Goal: Transaction & Acquisition: Purchase product/service

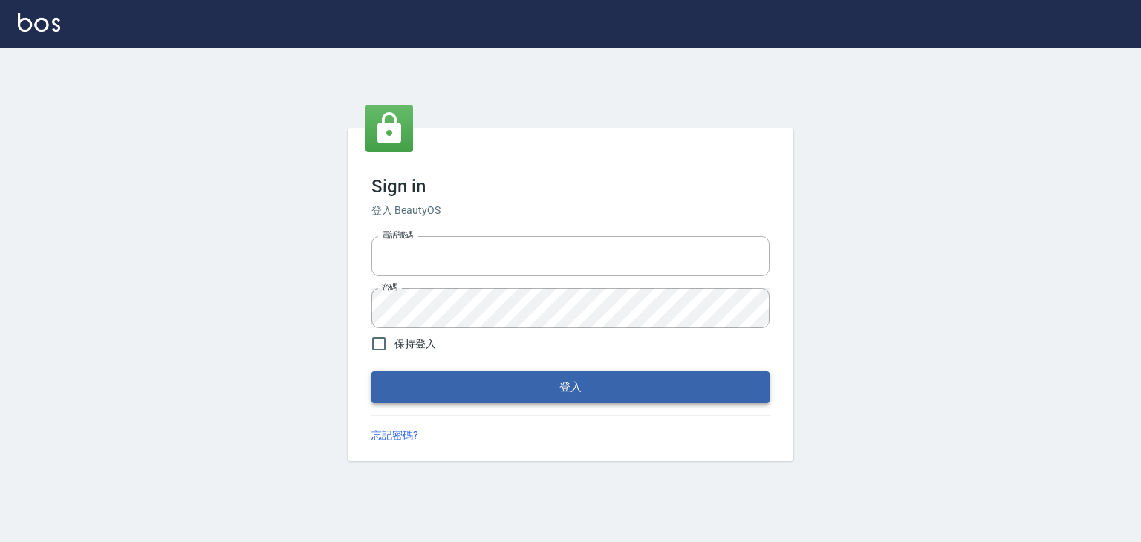
type input "6430581"
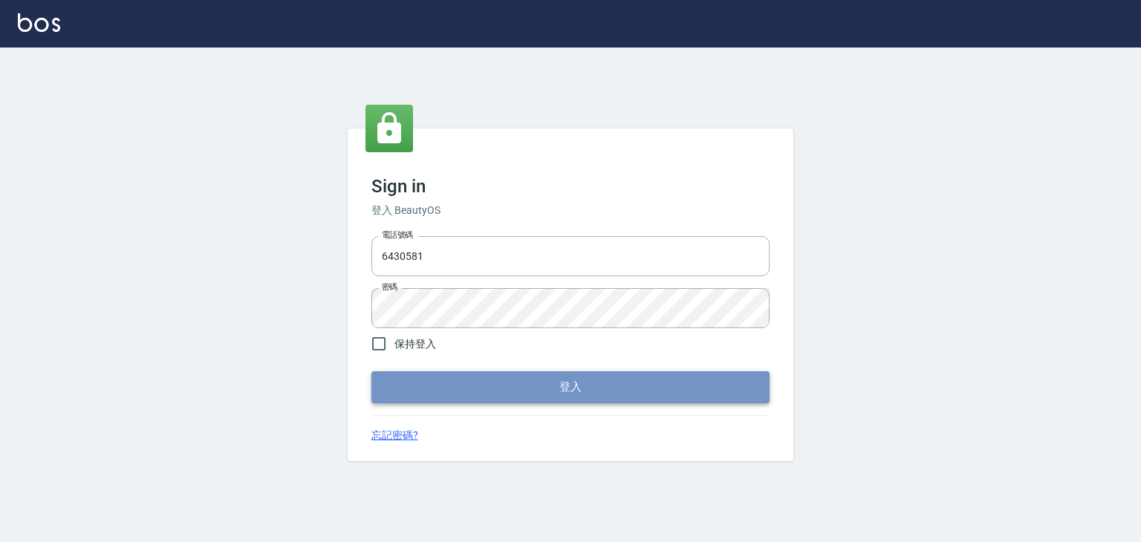
click at [639, 391] on button "登入" at bounding box center [570, 386] width 398 height 31
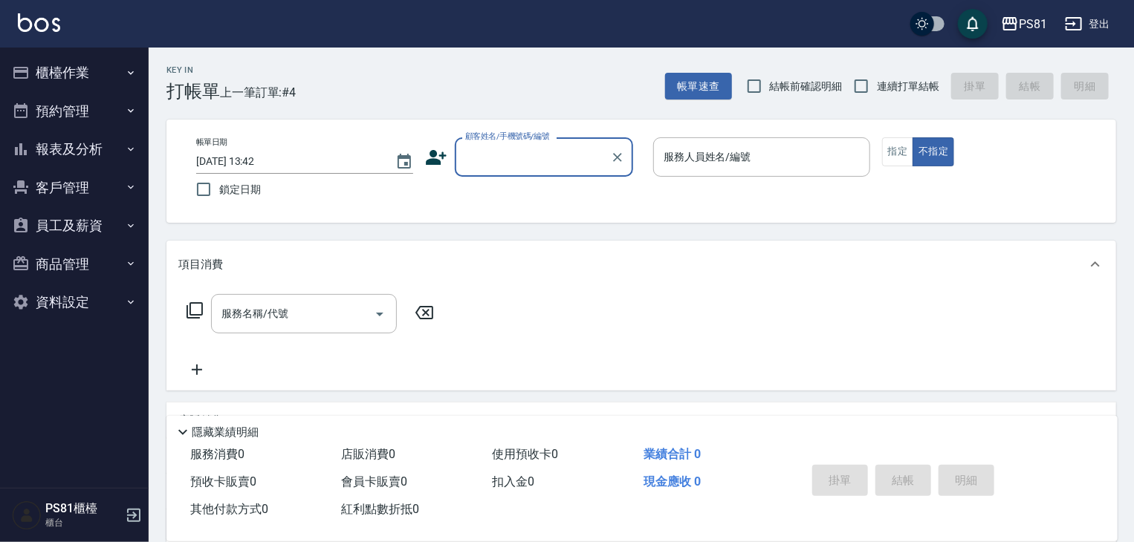
click at [82, 215] on button "員工及薪資" at bounding box center [74, 225] width 137 height 39
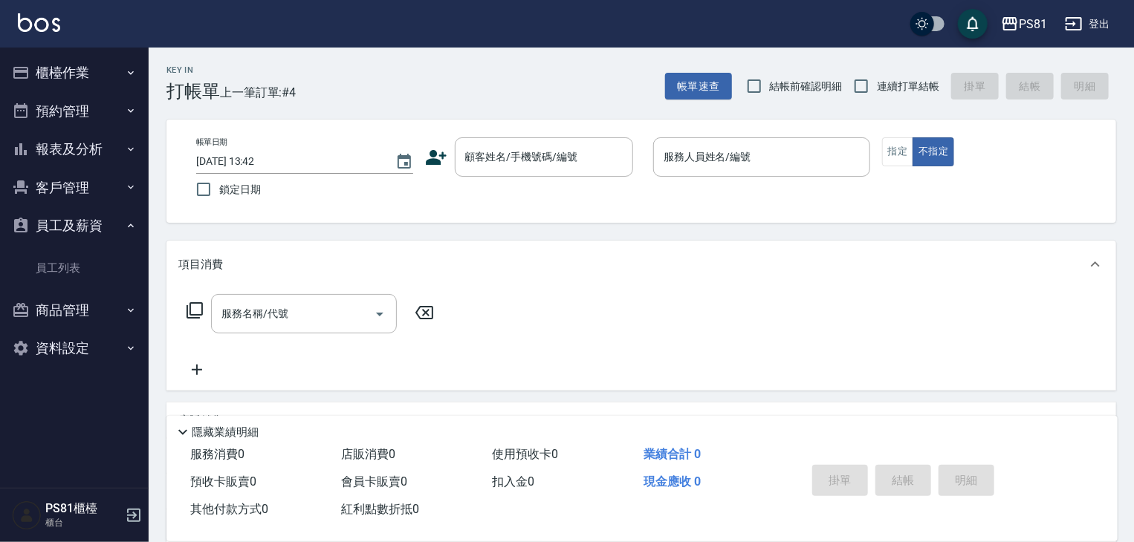
click at [92, 193] on button "客戶管理" at bounding box center [74, 188] width 137 height 39
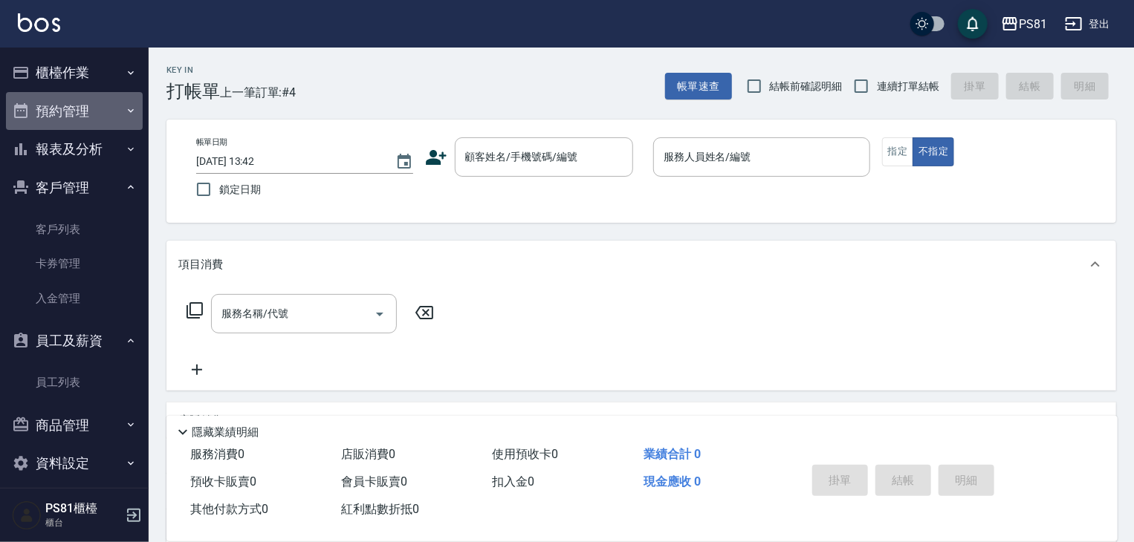
click at [99, 106] on button "預約管理" at bounding box center [74, 111] width 137 height 39
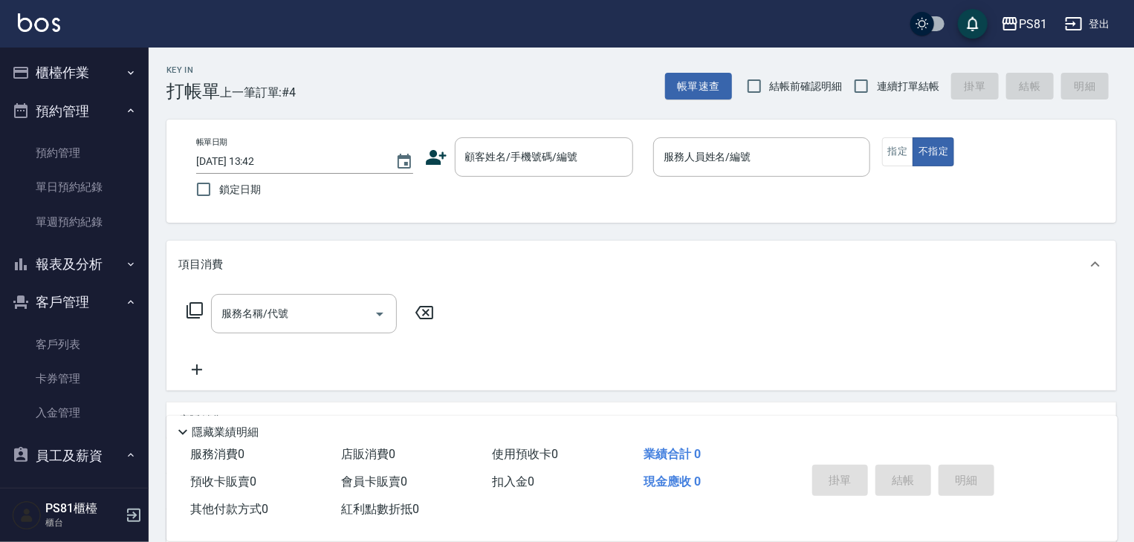
click at [111, 81] on button "櫃檯作業" at bounding box center [74, 72] width 137 height 39
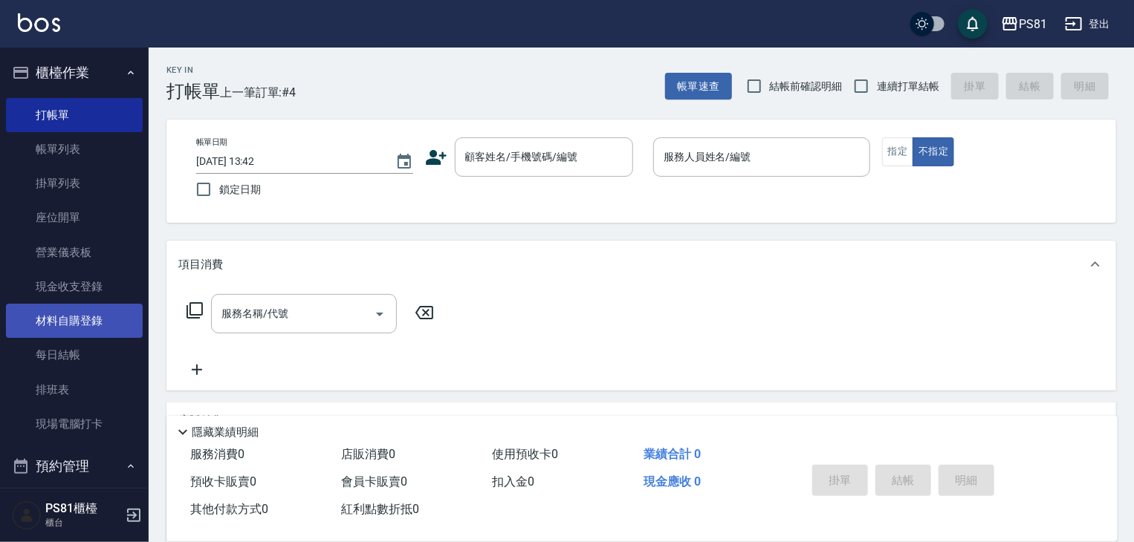
click at [97, 319] on link "材料自購登錄" at bounding box center [74, 321] width 137 height 34
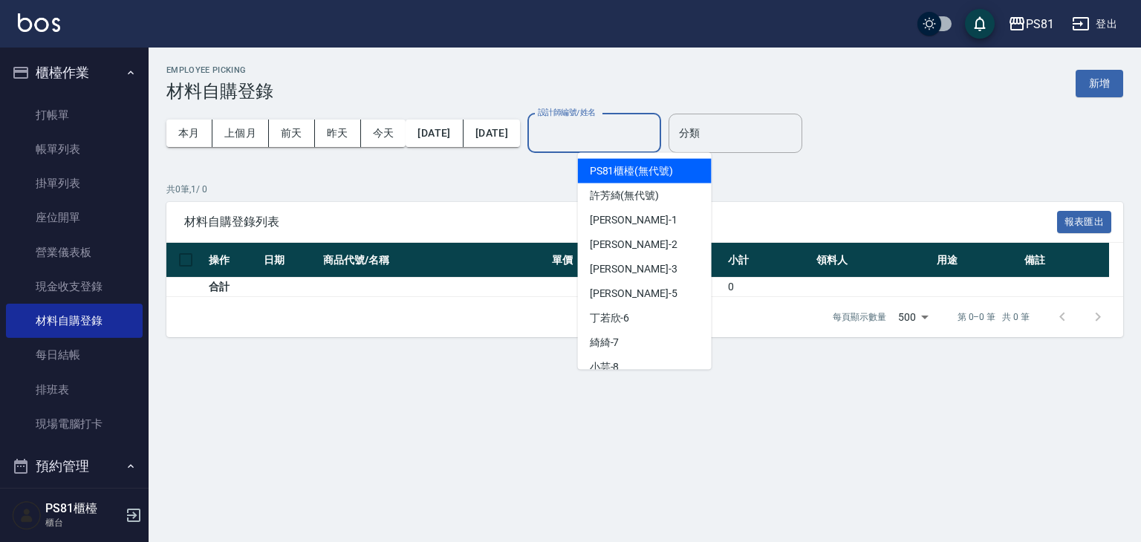
click at [654, 134] on input "設計師編號/姓名" at bounding box center [594, 133] width 120 height 26
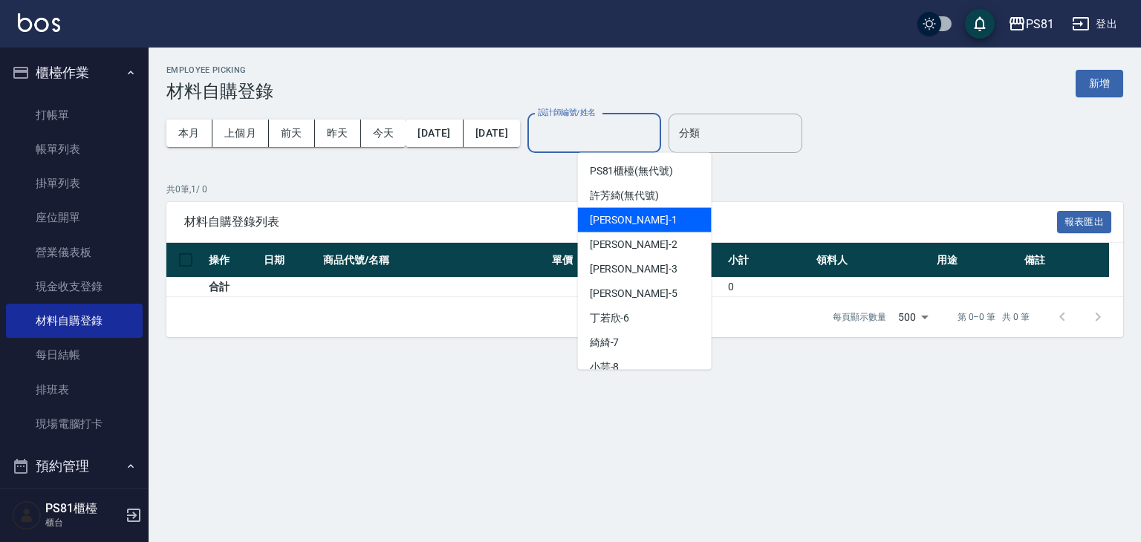
click at [596, 227] on span "Kevin -1" at bounding box center [634, 220] width 88 height 16
type input "Kevin-1"
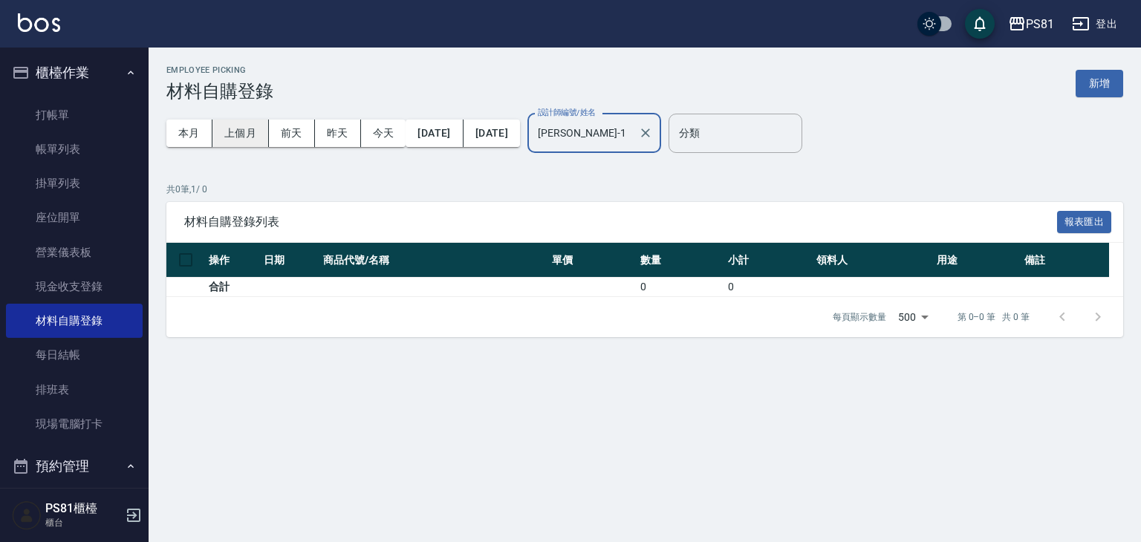
click at [230, 138] on button "上個月" at bounding box center [240, 133] width 56 height 27
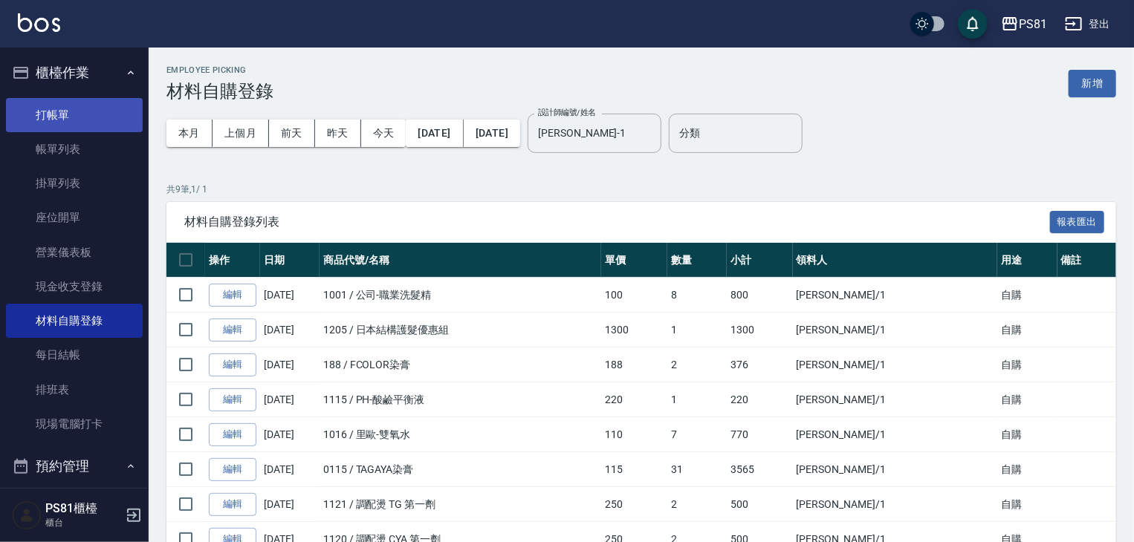
click at [44, 115] on link "打帳單" at bounding box center [74, 115] width 137 height 34
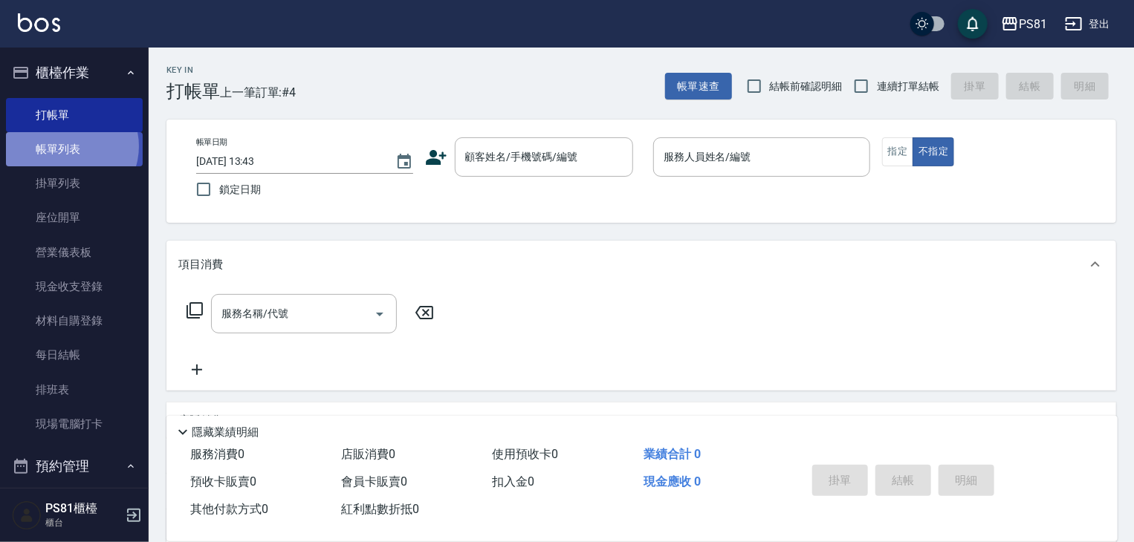
click at [68, 146] on link "帳單列表" at bounding box center [74, 149] width 137 height 34
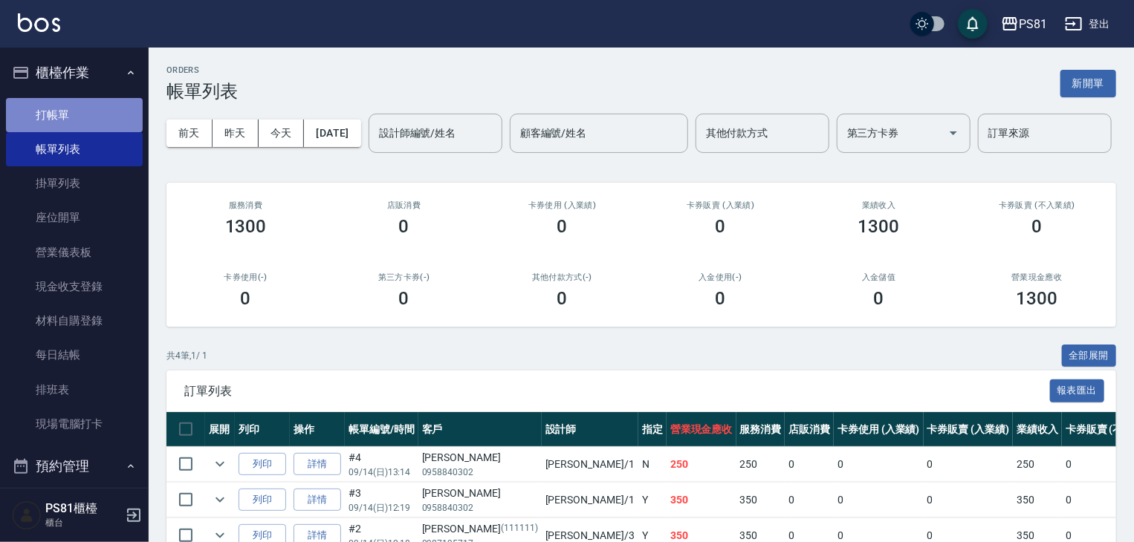
click at [92, 105] on link "打帳單" at bounding box center [74, 115] width 137 height 34
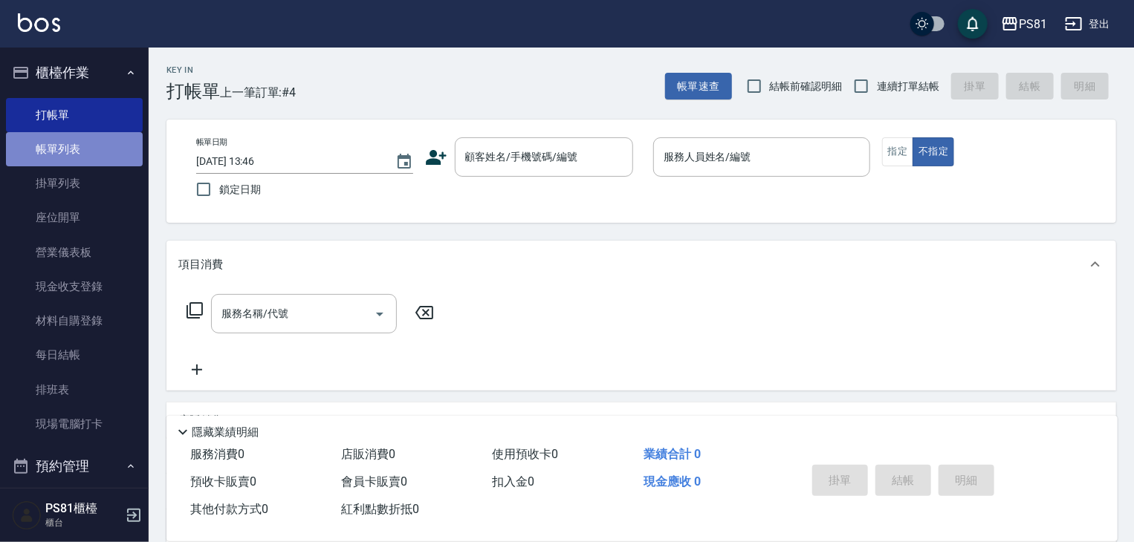
click at [83, 133] on link "帳單列表" at bounding box center [74, 149] width 137 height 34
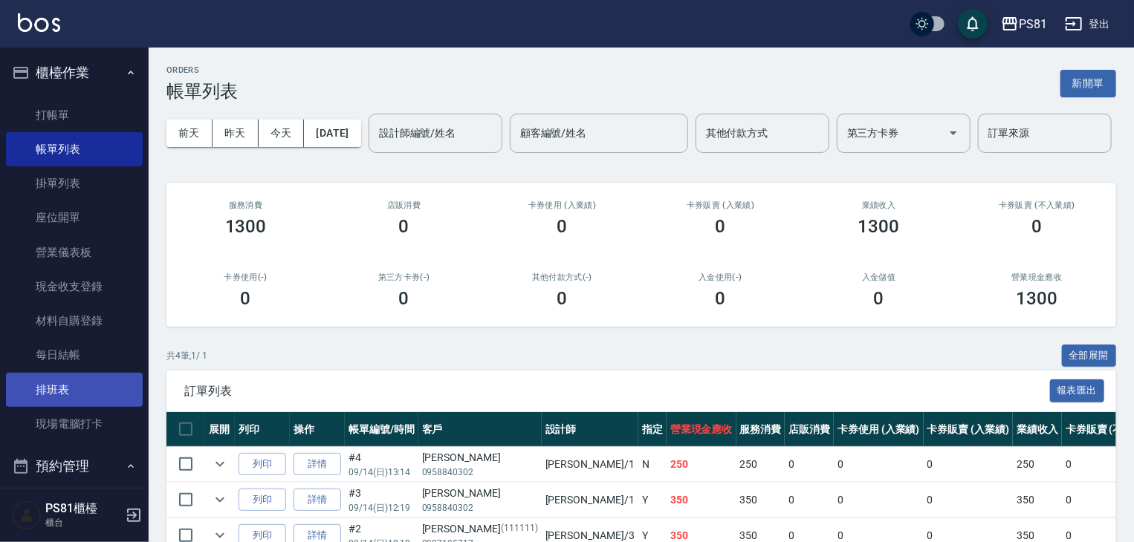
click at [42, 386] on link "排班表" at bounding box center [74, 390] width 137 height 34
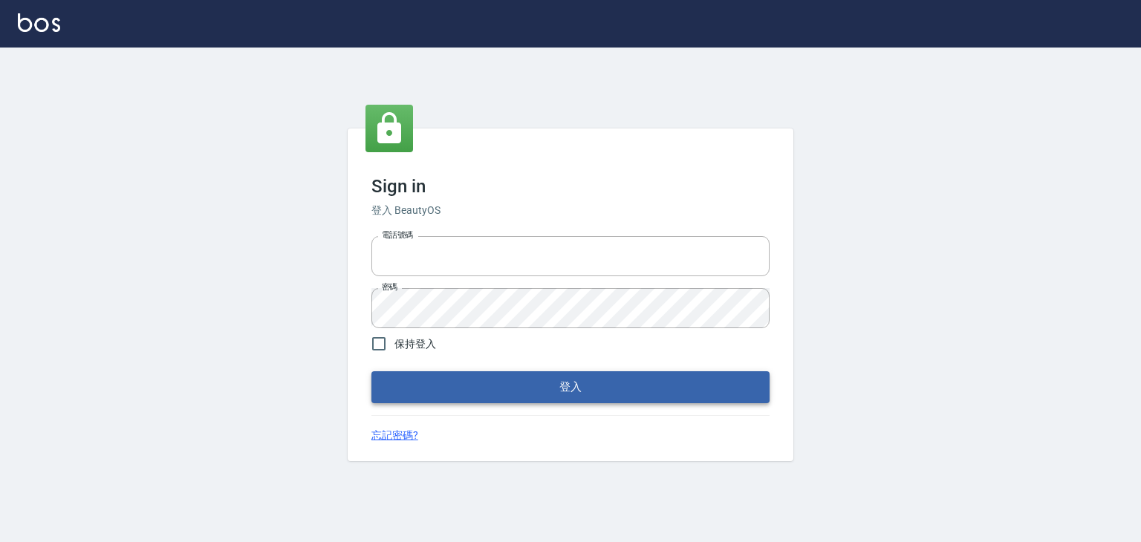
type input "6430581"
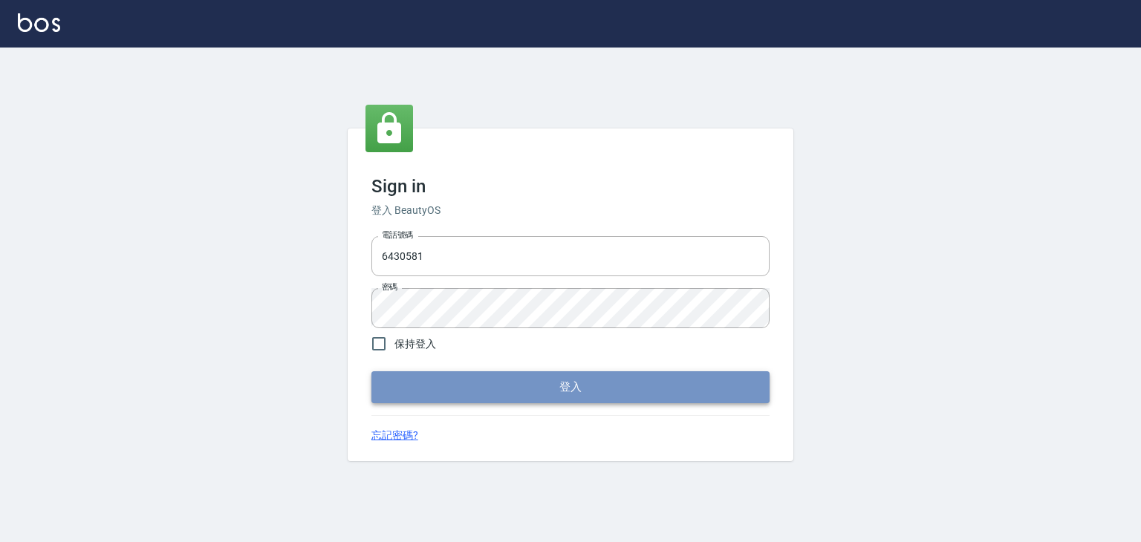
click at [462, 385] on button "登入" at bounding box center [570, 386] width 398 height 31
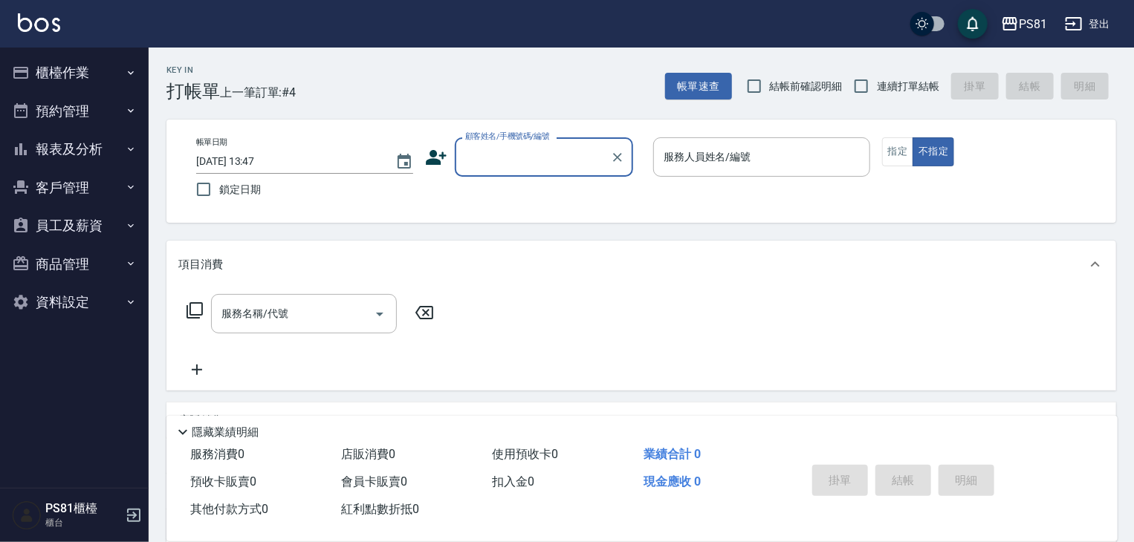
click at [108, 69] on button "櫃檯作業" at bounding box center [74, 72] width 137 height 39
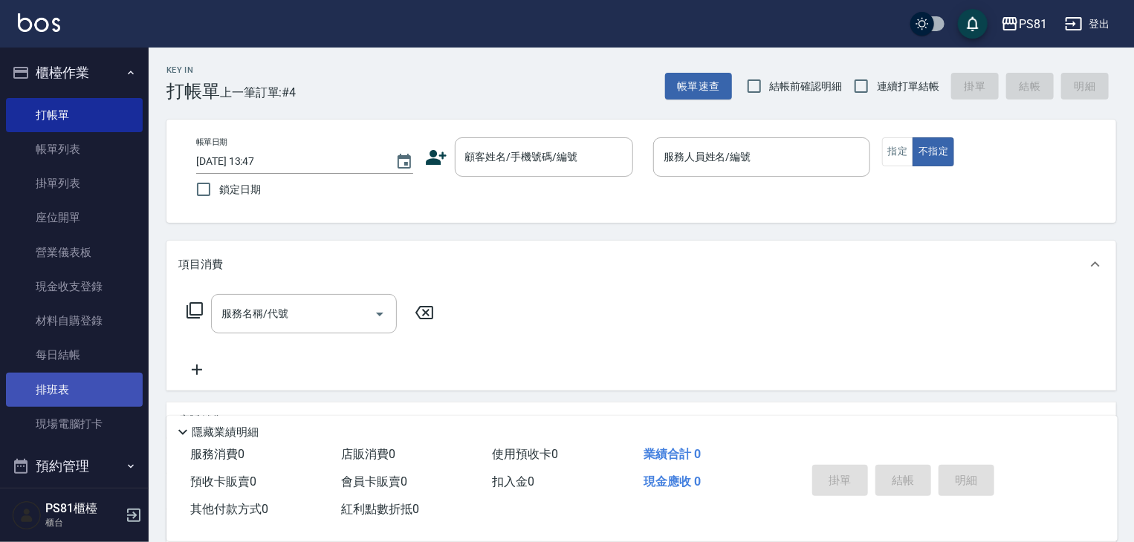
click at [99, 373] on link "排班表" at bounding box center [74, 390] width 137 height 34
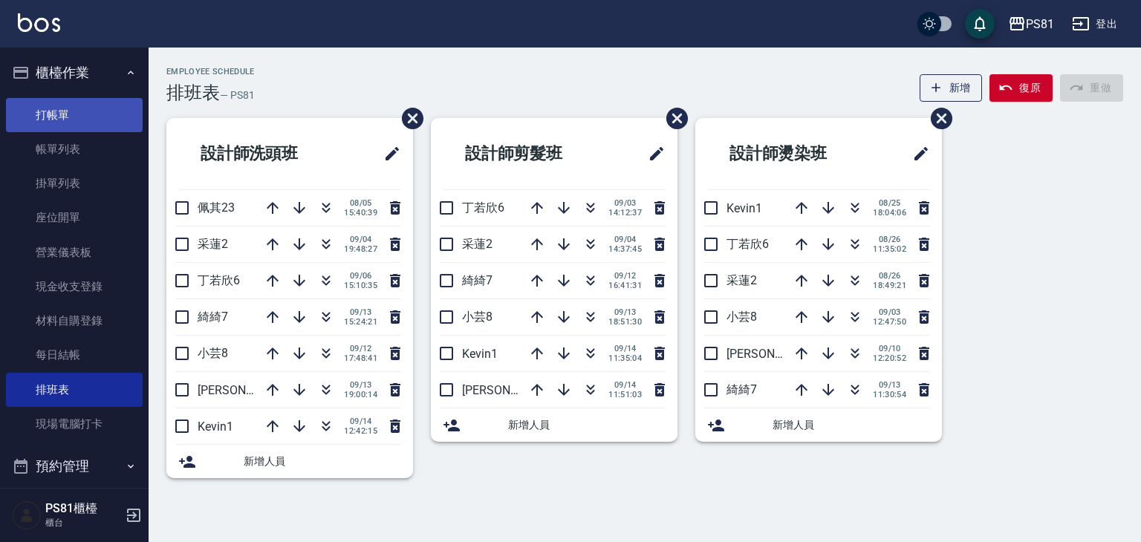
click at [101, 103] on link "打帳單" at bounding box center [74, 115] width 137 height 34
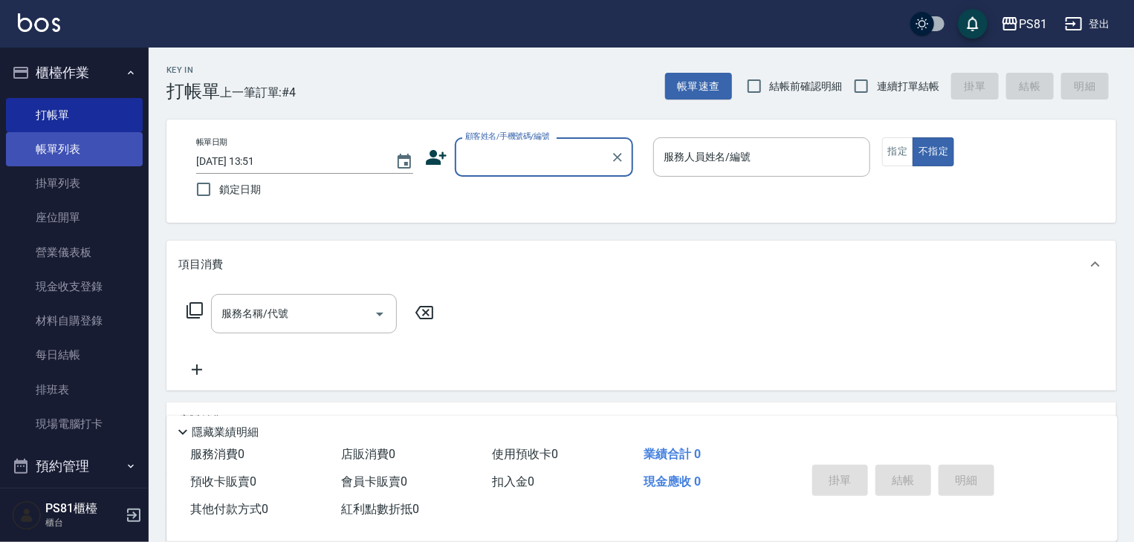
click at [78, 137] on link "帳單列表" at bounding box center [74, 149] width 137 height 34
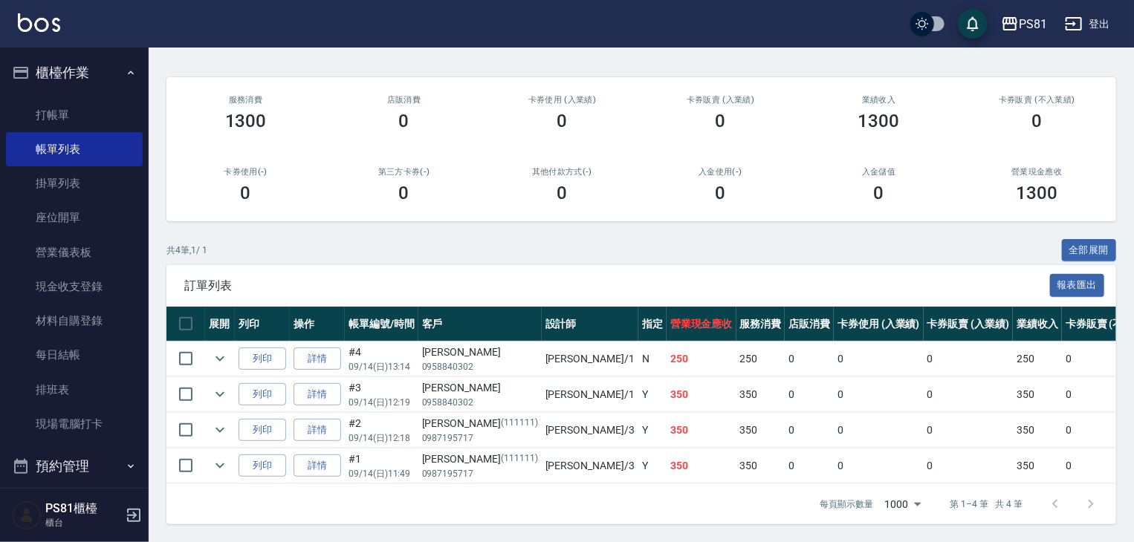
scroll to position [163, 0]
click at [51, 106] on link "打帳單" at bounding box center [74, 115] width 137 height 34
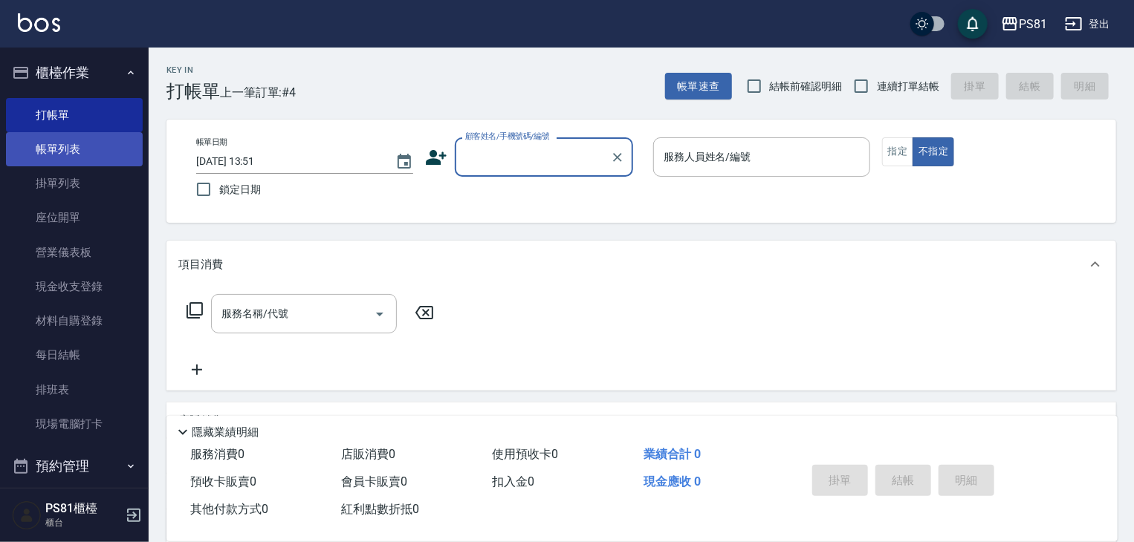
click at [68, 143] on link "帳單列表" at bounding box center [74, 149] width 137 height 34
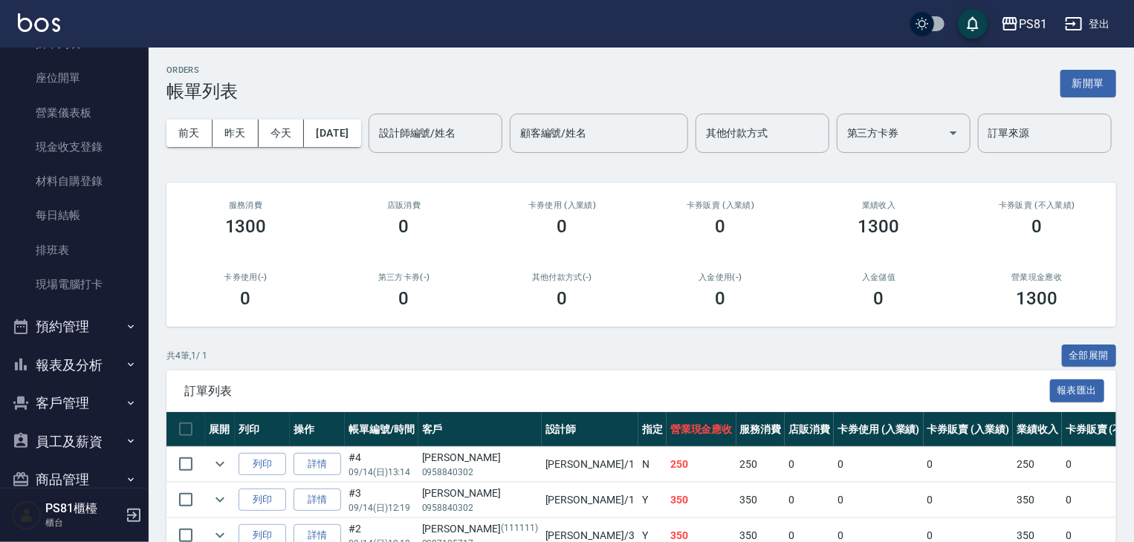
scroll to position [206, 0]
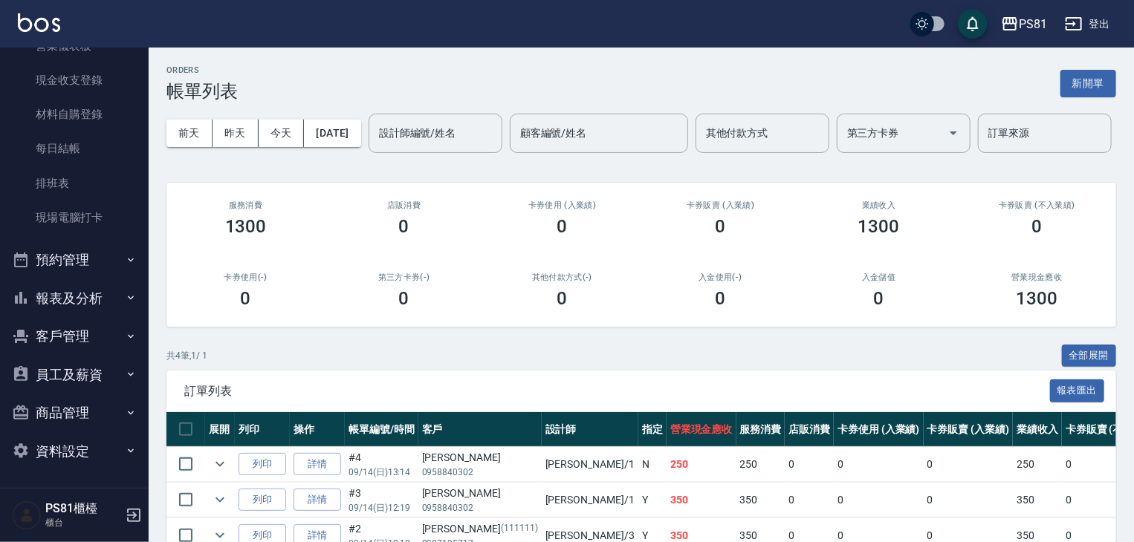
click at [68, 261] on button "預約管理" at bounding box center [74, 260] width 137 height 39
click at [77, 418] on button "報表及分析" at bounding box center [74, 413] width 137 height 39
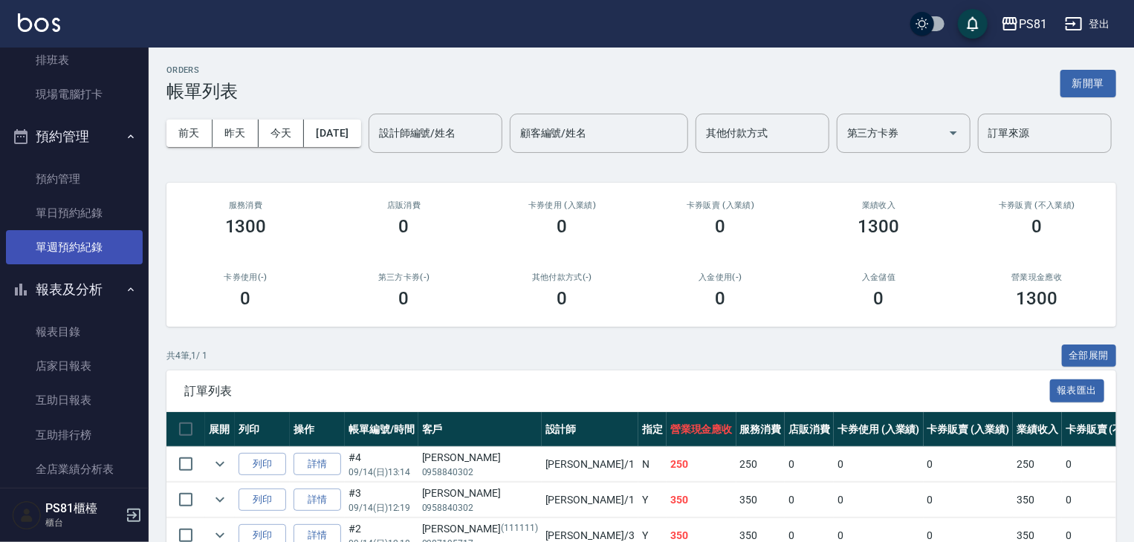
scroll to position [355, 0]
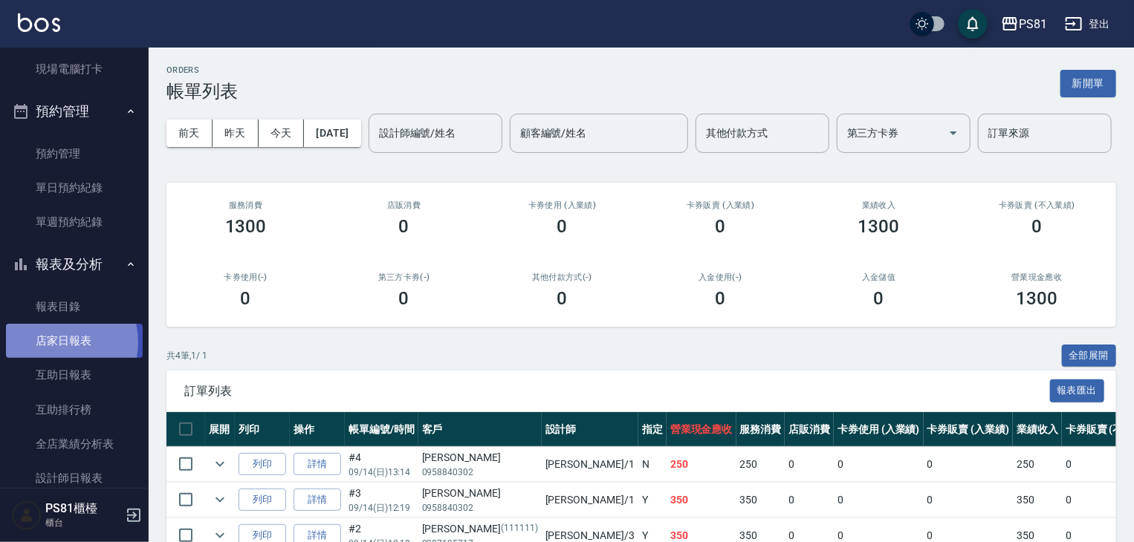
click at [56, 342] on link "店家日報表" at bounding box center [74, 341] width 137 height 34
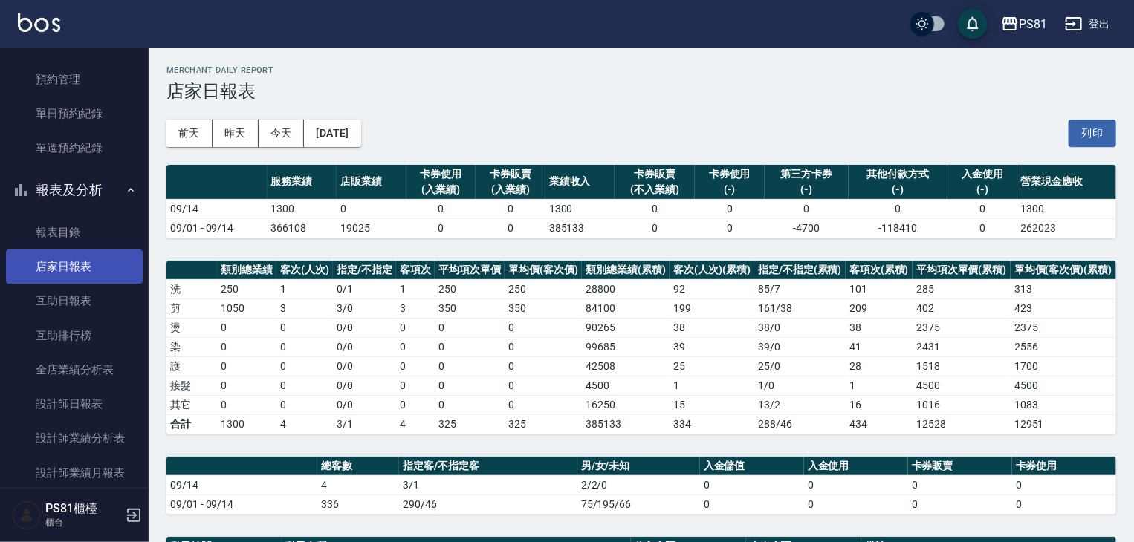
scroll to position [504, 0]
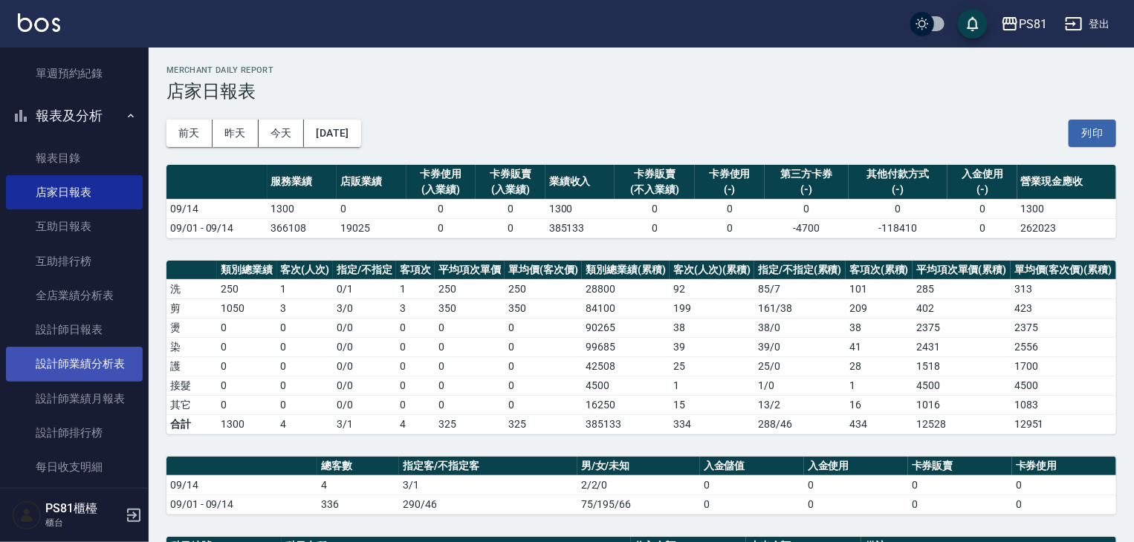
click at [48, 378] on link "設計師業績分析表" at bounding box center [74, 364] width 137 height 34
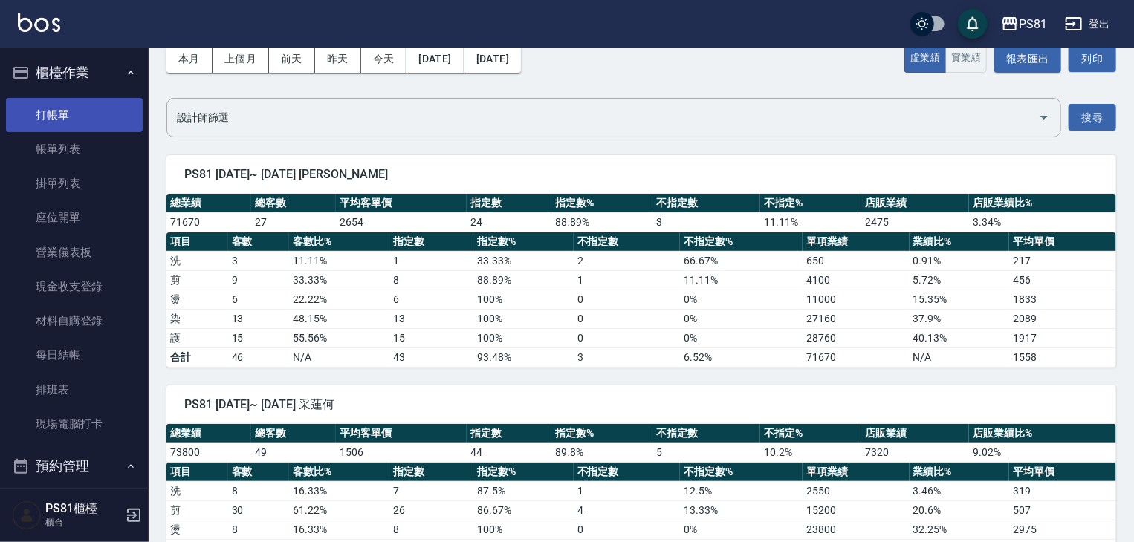
click at [56, 113] on link "打帳單" at bounding box center [74, 115] width 137 height 34
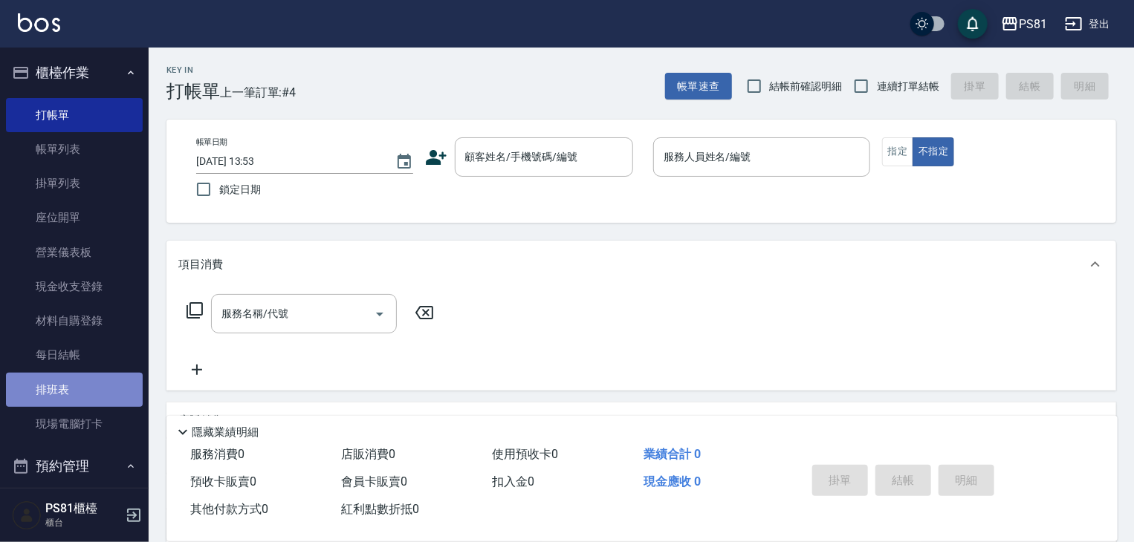
click at [84, 391] on link "排班表" at bounding box center [74, 390] width 137 height 34
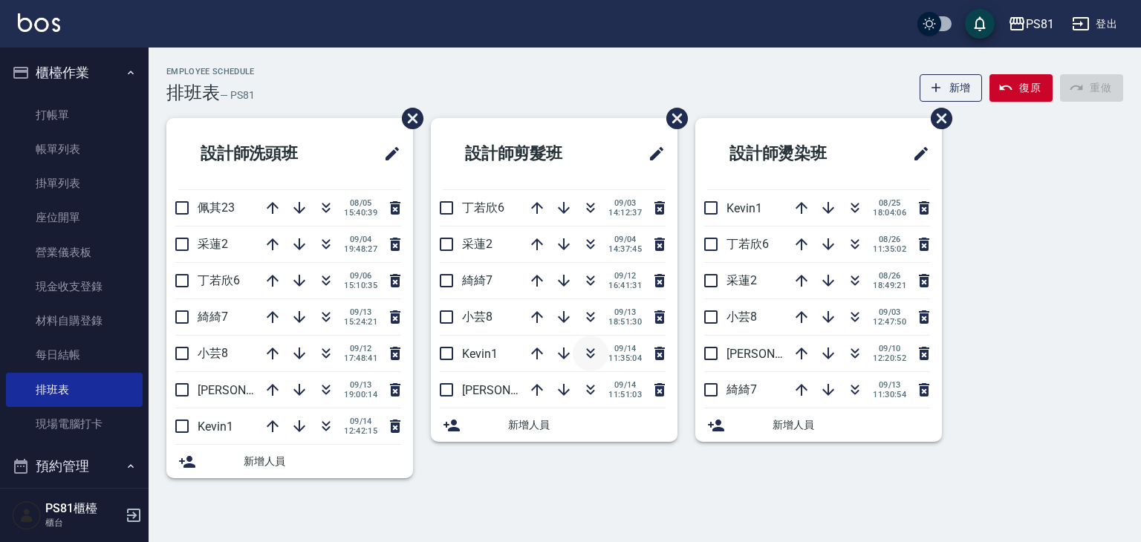
click at [585, 351] on icon "button" at bounding box center [591, 354] width 18 height 18
click at [53, 101] on link "打帳單" at bounding box center [74, 115] width 137 height 34
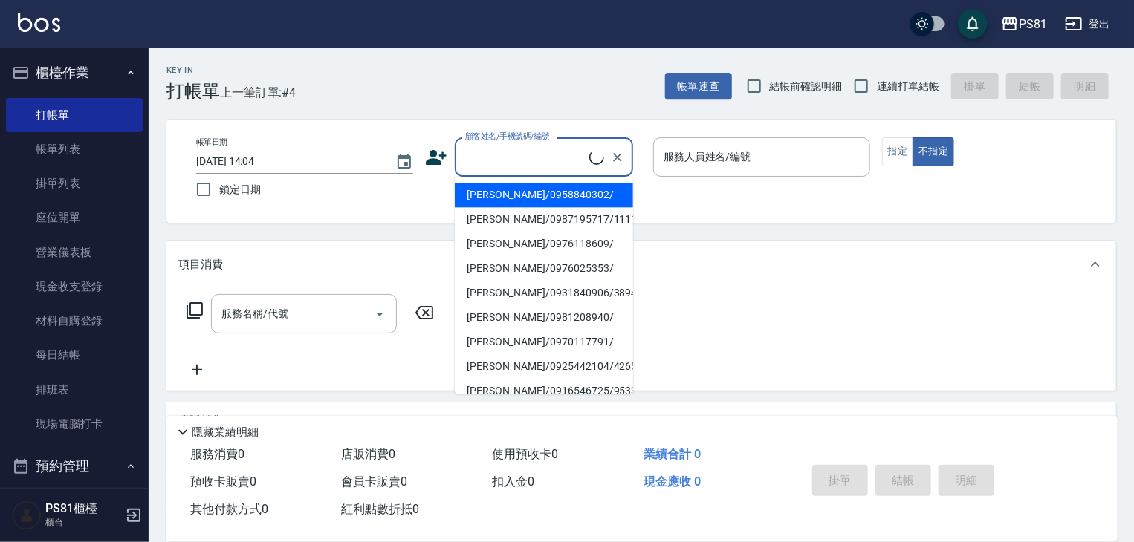
click at [524, 149] on input "顧客姓名/手機號碼/編號" at bounding box center [525, 157] width 128 height 26
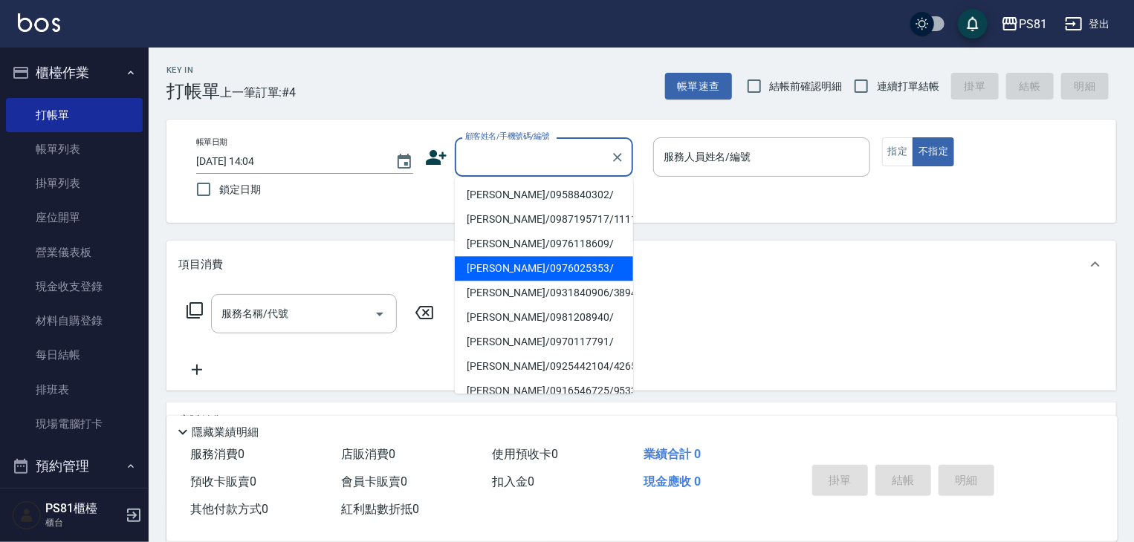
click at [578, 264] on li "[PERSON_NAME]/0976025353/" at bounding box center [544, 268] width 178 height 25
type input "[PERSON_NAME]/0976025353/"
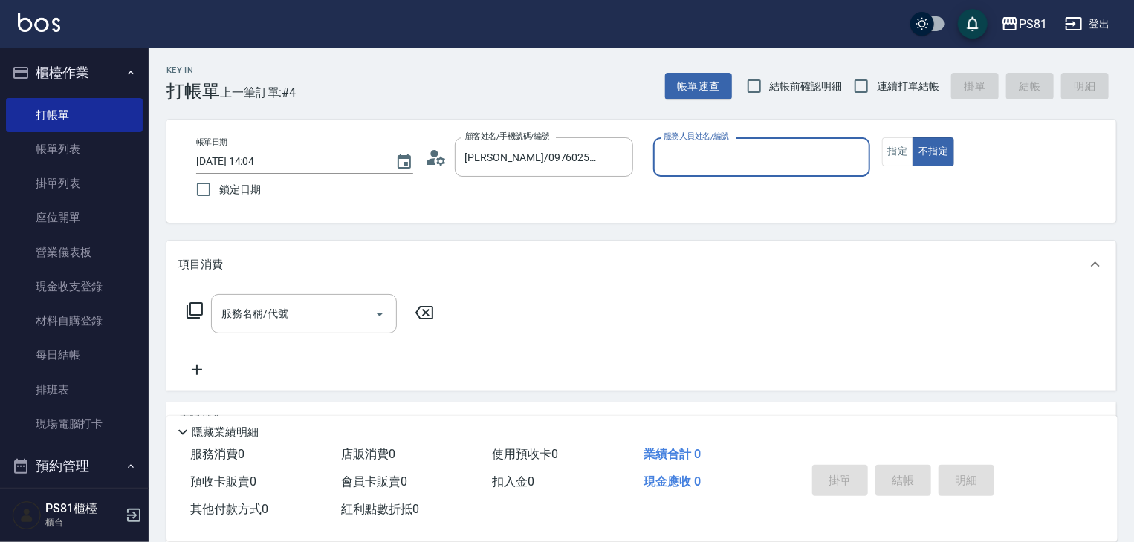
type input "小芸-8"
drag, startPoint x: 877, startPoint y: 140, endPoint x: 893, endPoint y: 170, distance: 33.6
click at [882, 149] on div "帳單日期 [DATE] 14:04 鎖定日期 顧客姓名/手機號碼/編號 [PERSON_NAME]/0976025353/ 顧客姓名/手機號碼/編號 服務人員…" at bounding box center [641, 171] width 914 height 68
click at [894, 170] on div "帳單日期 [DATE] 14:04 鎖定日期 顧客姓名/手機號碼/編號 [PERSON_NAME]/0976025353/ 顧客姓名/手機號碼/編號 服務人員…" at bounding box center [641, 171] width 914 height 68
click at [893, 149] on button "指定" at bounding box center [898, 151] width 32 height 29
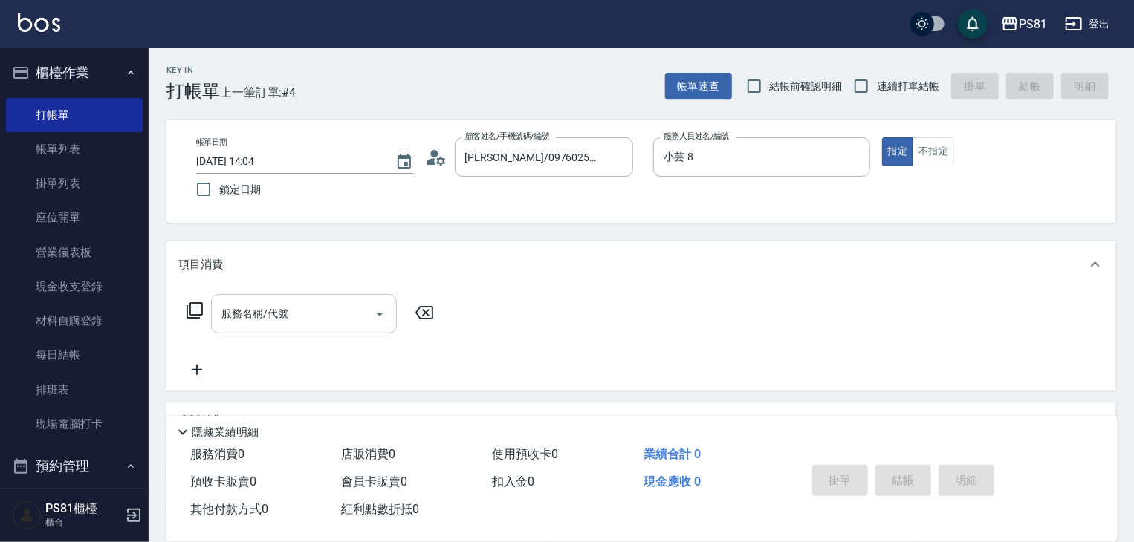
click at [328, 317] on input "服務名稱/代號" at bounding box center [293, 314] width 150 height 26
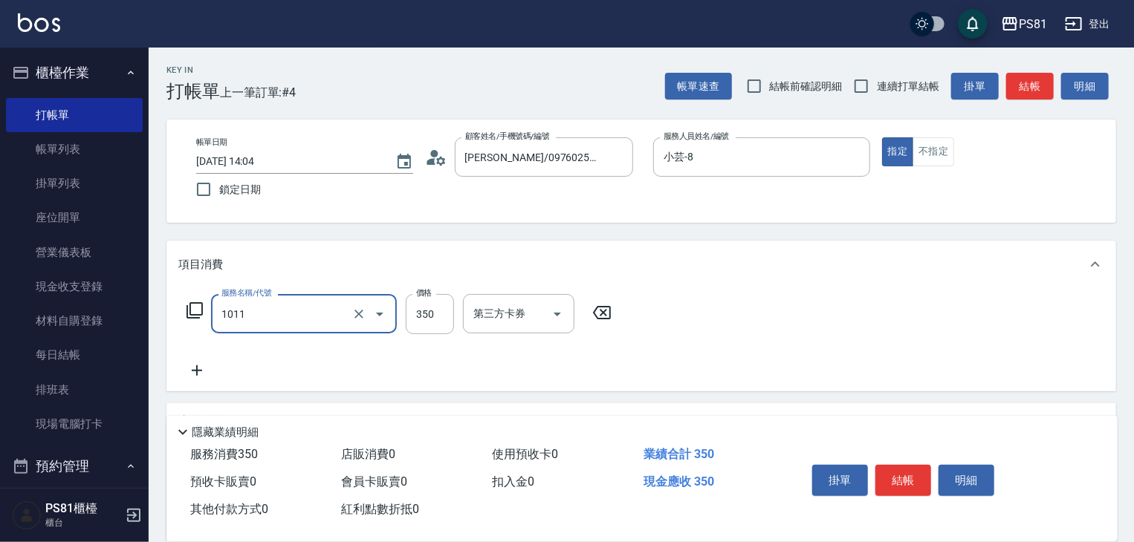
type input "B級單剪(1011)"
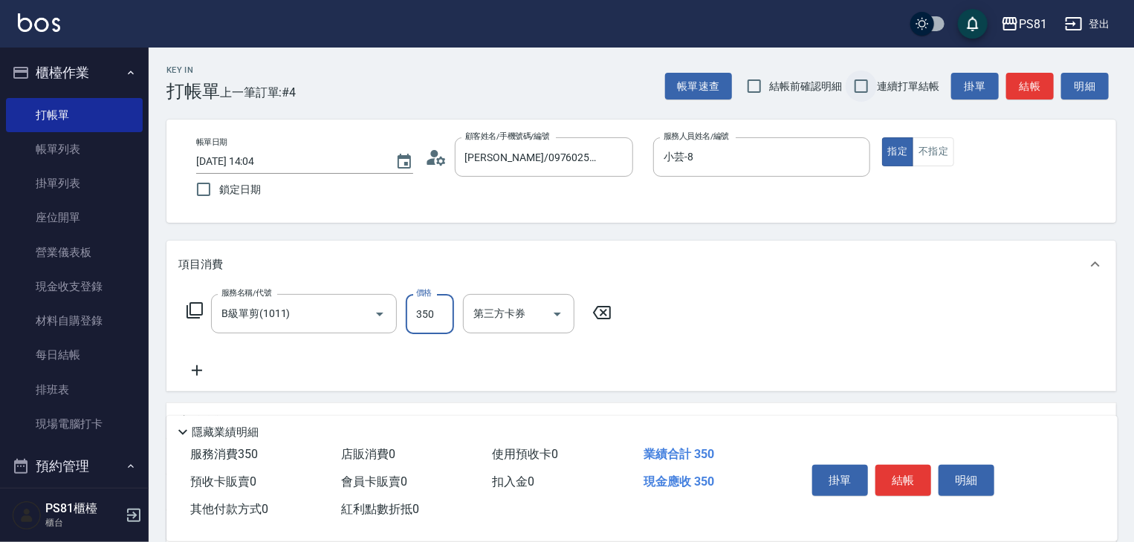
click at [860, 89] on input "連續打單結帳" at bounding box center [860, 86] width 31 height 31
checkbox input "true"
click at [885, 476] on button "結帳" at bounding box center [903, 480] width 56 height 31
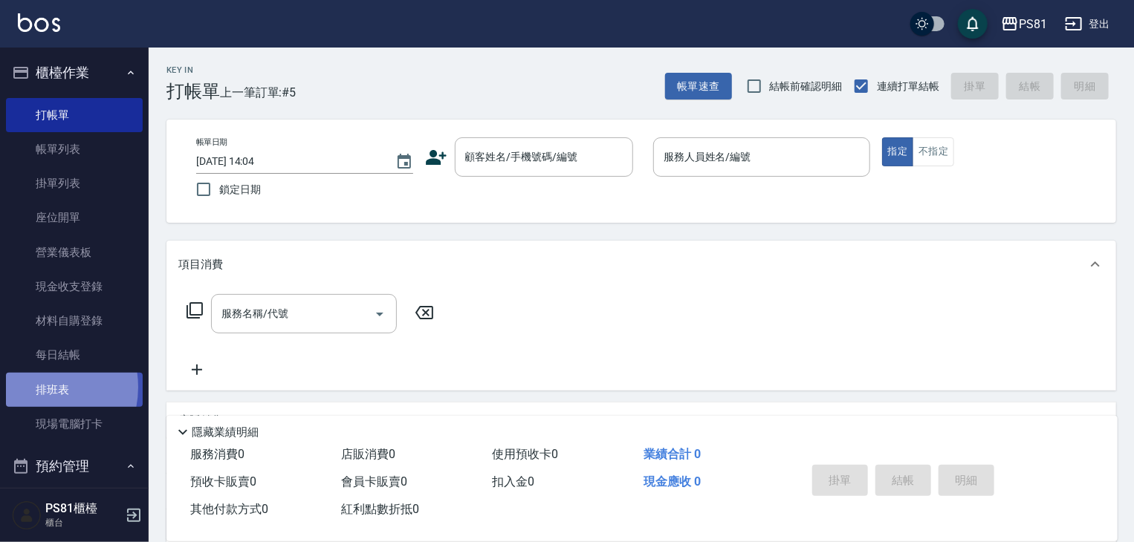
click at [33, 387] on link "排班表" at bounding box center [74, 390] width 137 height 34
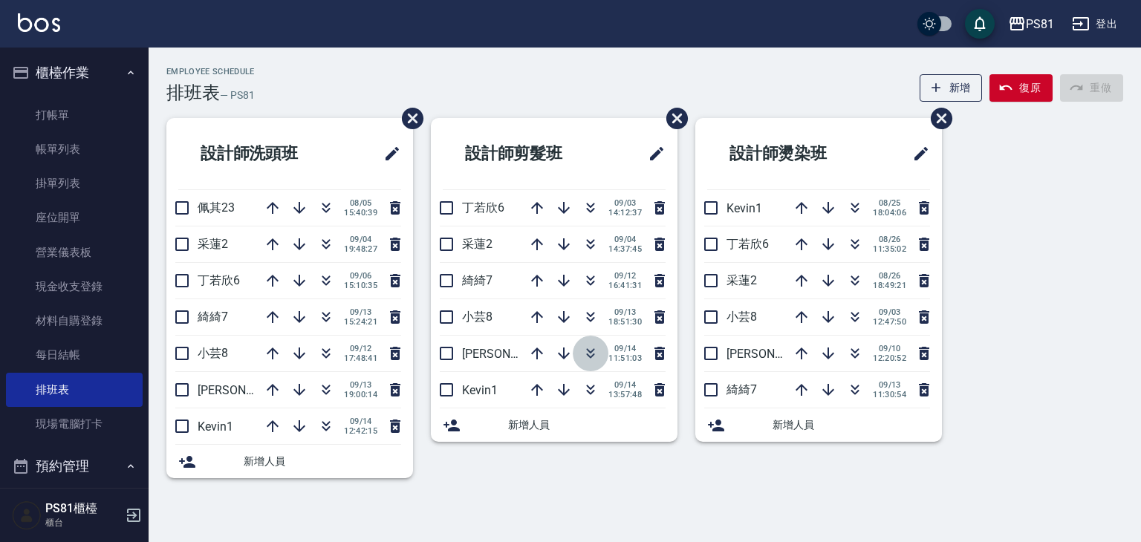
click at [584, 351] on icon "button" at bounding box center [591, 354] width 18 height 18
drag, startPoint x: 584, startPoint y: 351, endPoint x: 575, endPoint y: 360, distance: 12.1
click at [575, 360] on button "button" at bounding box center [591, 354] width 36 height 36
click at [570, 325] on ul "設計師剪髮班 [PERSON_NAME]6 [DATE] 14:12:37 采[PERSON_NAME]2 [DATE] 14:37:45 綺綺7 [DATE…" at bounding box center [554, 280] width 247 height 324
drag, startPoint x: 333, startPoint y: 177, endPoint x: 340, endPoint y: 167, distance: 12.2
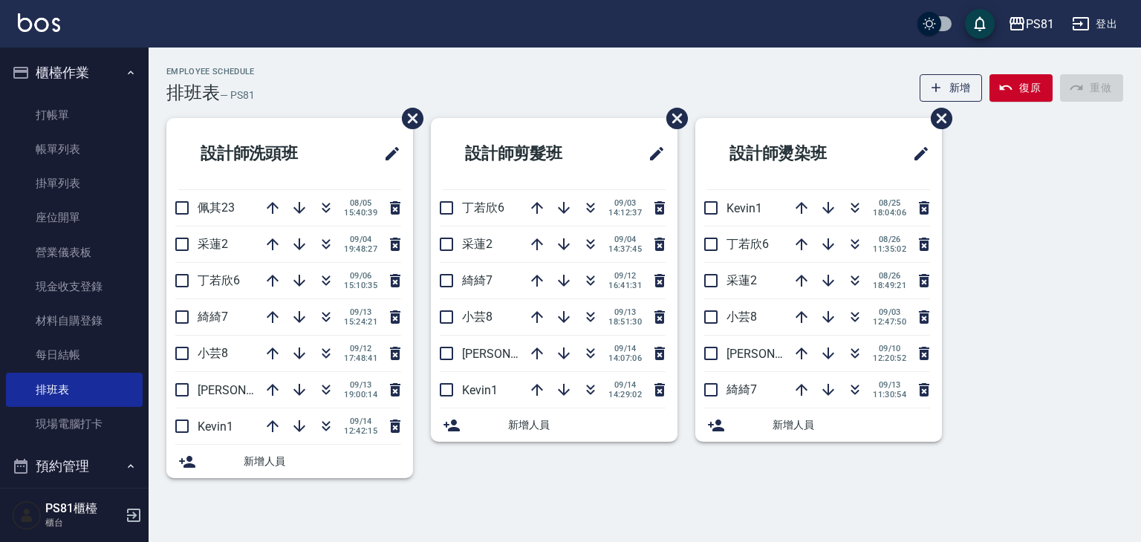
click at [339, 170] on h2 "設計師洗頭班" at bounding box center [262, 153] width 169 height 53
drag, startPoint x: 350, startPoint y: 160, endPoint x: 365, endPoint y: 157, distance: 15.0
click at [360, 157] on div at bounding box center [374, 154] width 54 height 36
drag, startPoint x: 383, startPoint y: 166, endPoint x: 397, endPoint y: 161, distance: 14.8
click at [397, 161] on div at bounding box center [374, 154] width 54 height 36
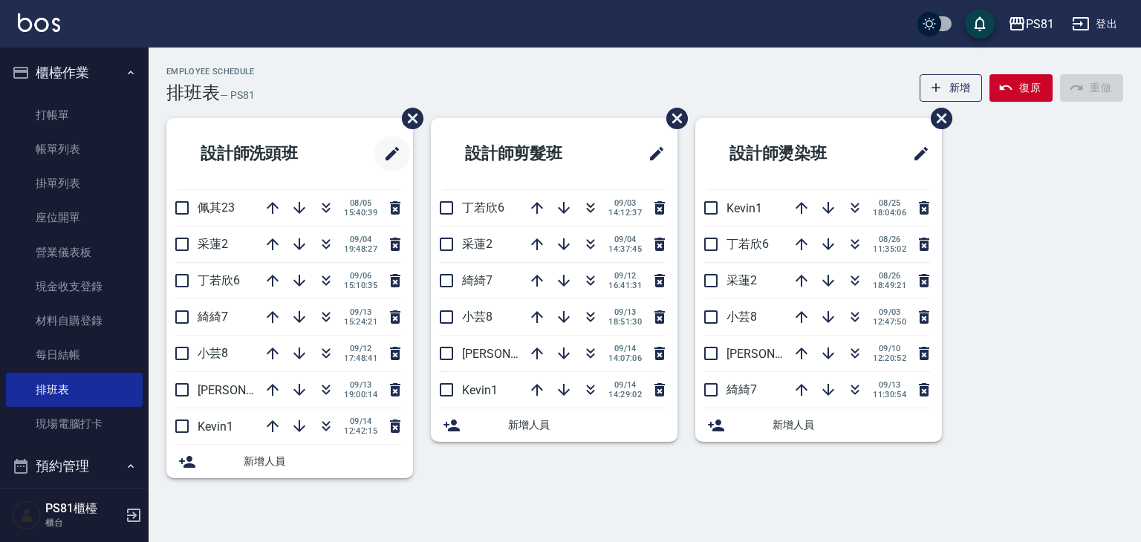
click at [398, 161] on icon "修改班表的標題" at bounding box center [392, 154] width 18 height 18
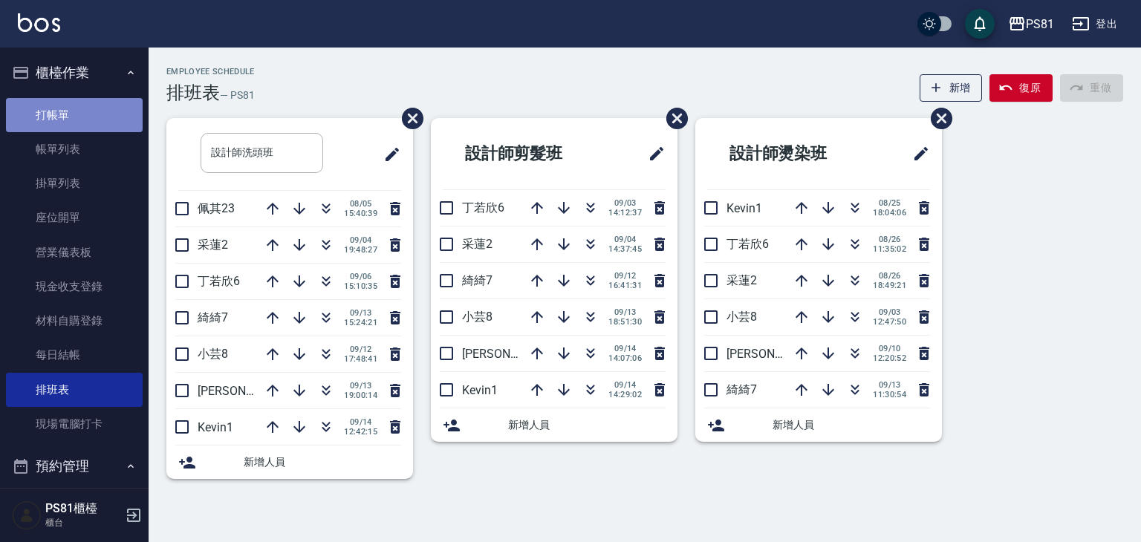
click at [92, 102] on link "打帳單" at bounding box center [74, 115] width 137 height 34
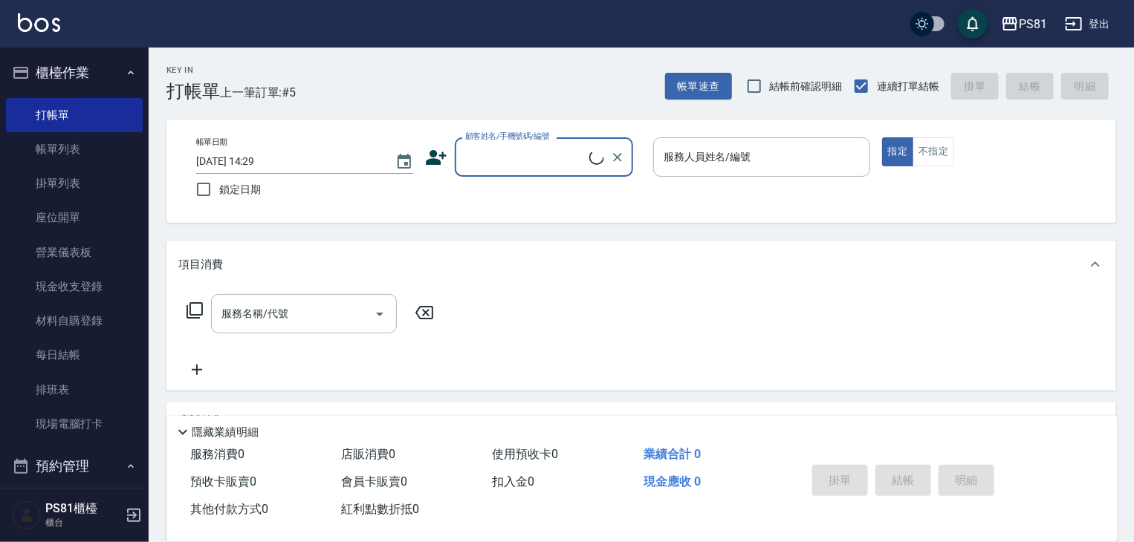
click at [514, 153] on input "顧客姓名/手機號碼/編號" at bounding box center [525, 157] width 128 height 26
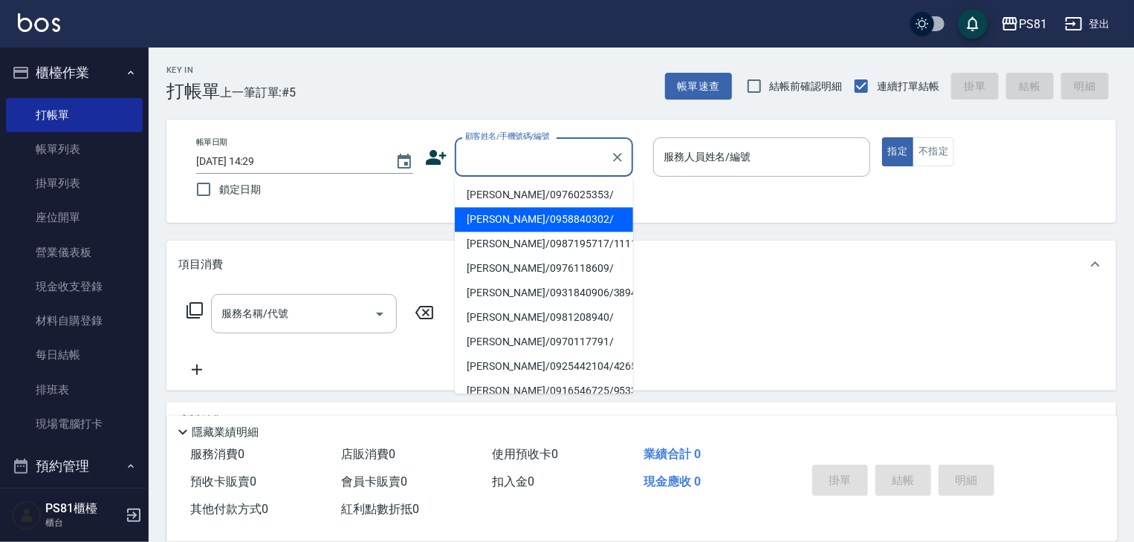
drag, startPoint x: 508, startPoint y: 215, endPoint x: 619, endPoint y: 204, distance: 111.2
click at [511, 215] on li "[PERSON_NAME]/0958840302/" at bounding box center [544, 219] width 178 height 25
type input "[PERSON_NAME]/0958840302/"
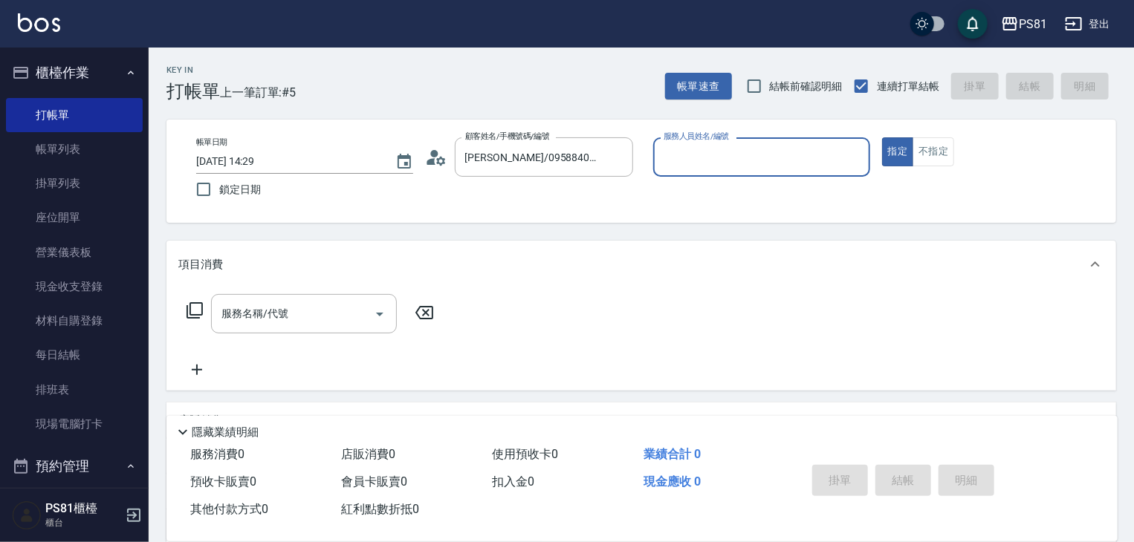
click at [674, 154] on input "服務人員姓名/編號" at bounding box center [762, 157] width 204 height 26
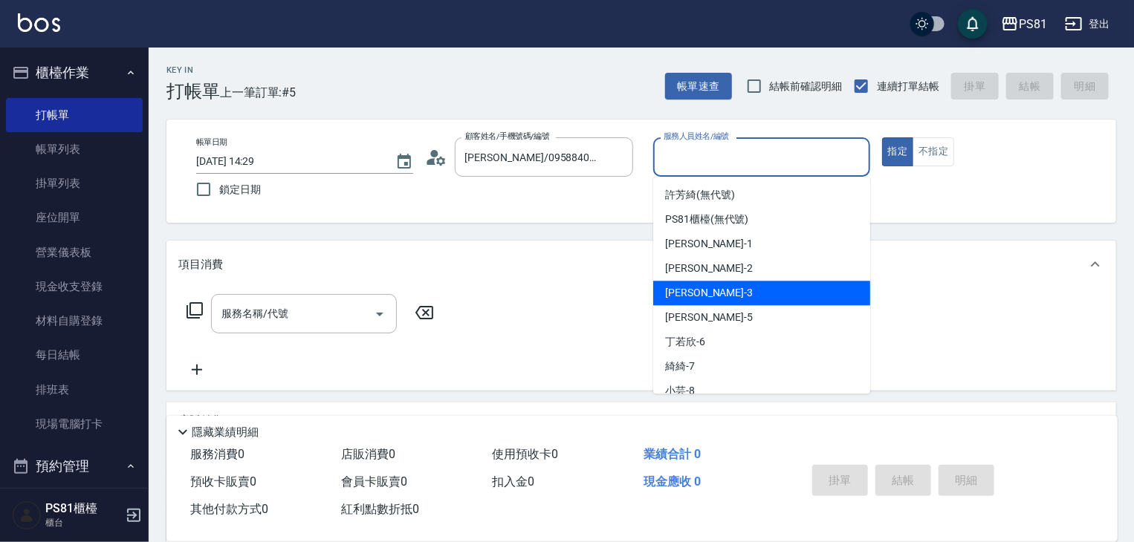
click at [697, 292] on div "[PERSON_NAME] -3" at bounding box center [761, 293] width 217 height 25
type input "[PERSON_NAME]-3"
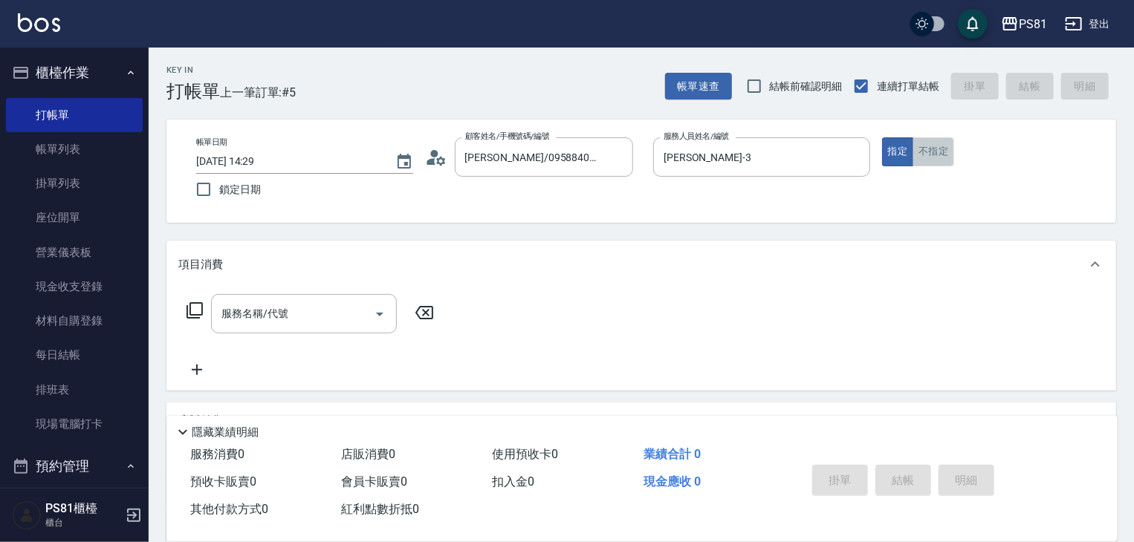
click at [923, 141] on button "不指定" at bounding box center [933, 151] width 42 height 29
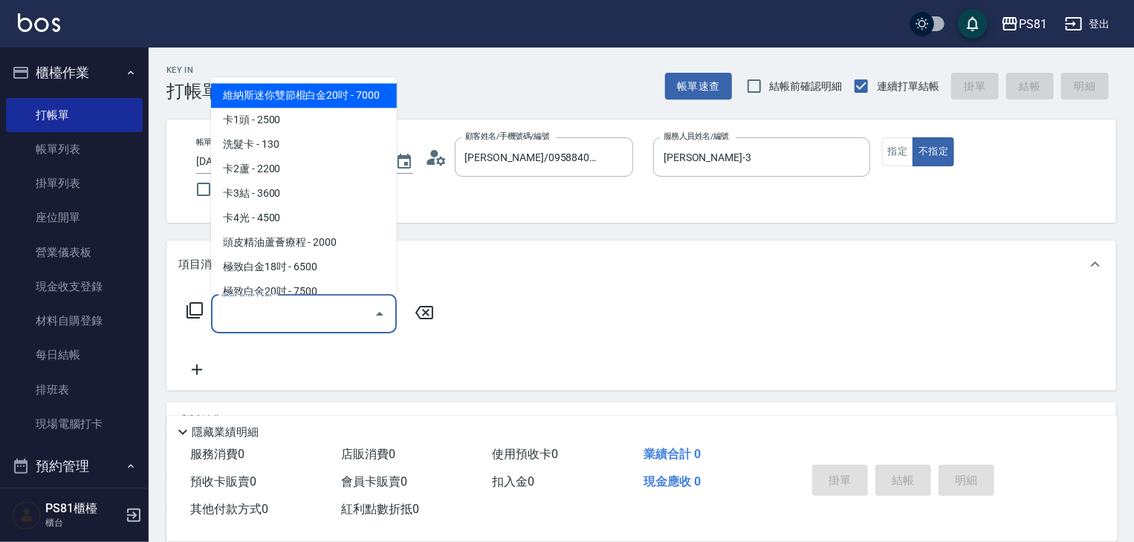
drag, startPoint x: 299, startPoint y: 317, endPoint x: 325, endPoint y: 329, distance: 27.9
click at [305, 317] on input "服務名稱/代號" at bounding box center [293, 314] width 150 height 26
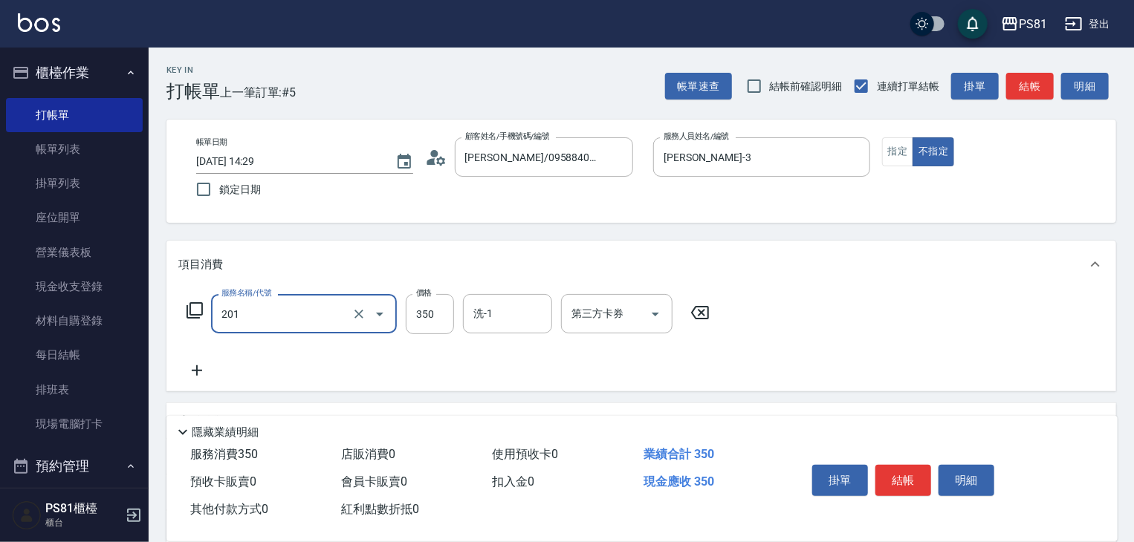
type input "洗剪350(201)"
drag, startPoint x: 888, startPoint y: 445, endPoint x: 901, endPoint y: 467, distance: 25.6
click at [890, 448] on div "掛單 結帳 明細" at bounding box center [943, 482] width 311 height 82
click at [901, 468] on button "結帳" at bounding box center [903, 480] width 56 height 31
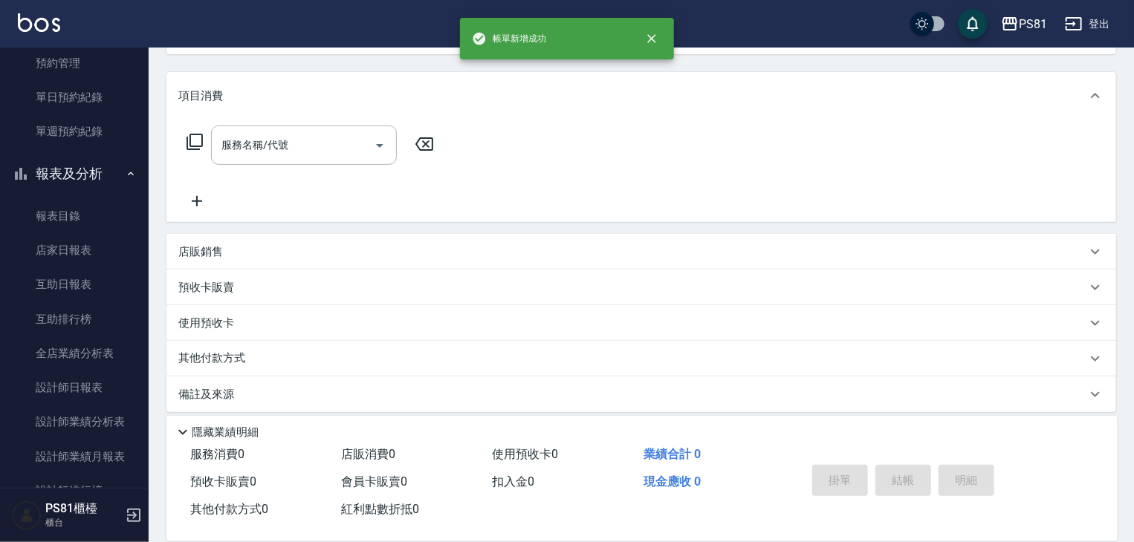
scroll to position [180, 0]
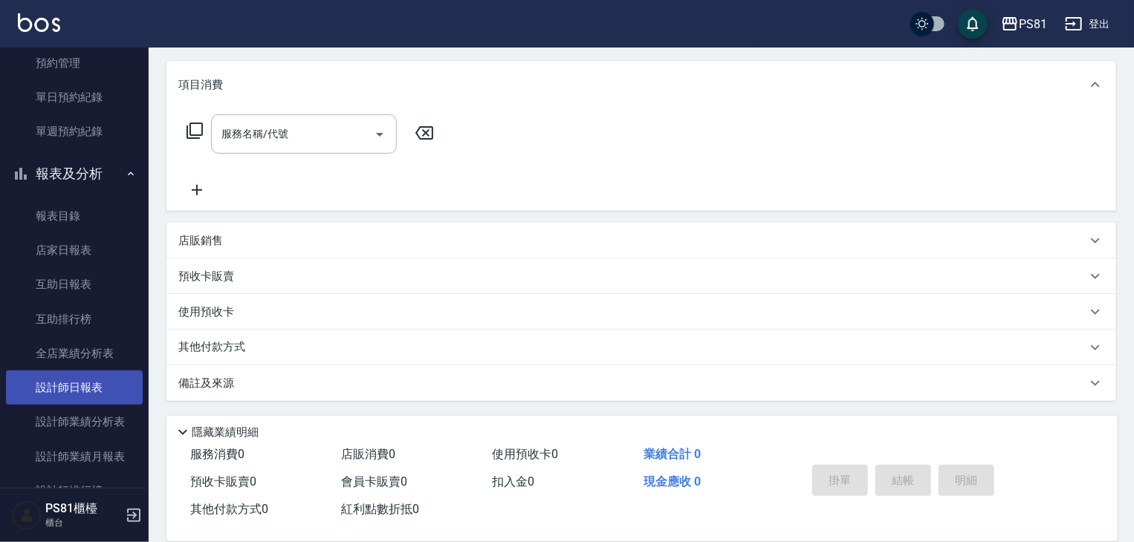
click at [92, 387] on link "設計師日報表" at bounding box center [74, 388] width 137 height 34
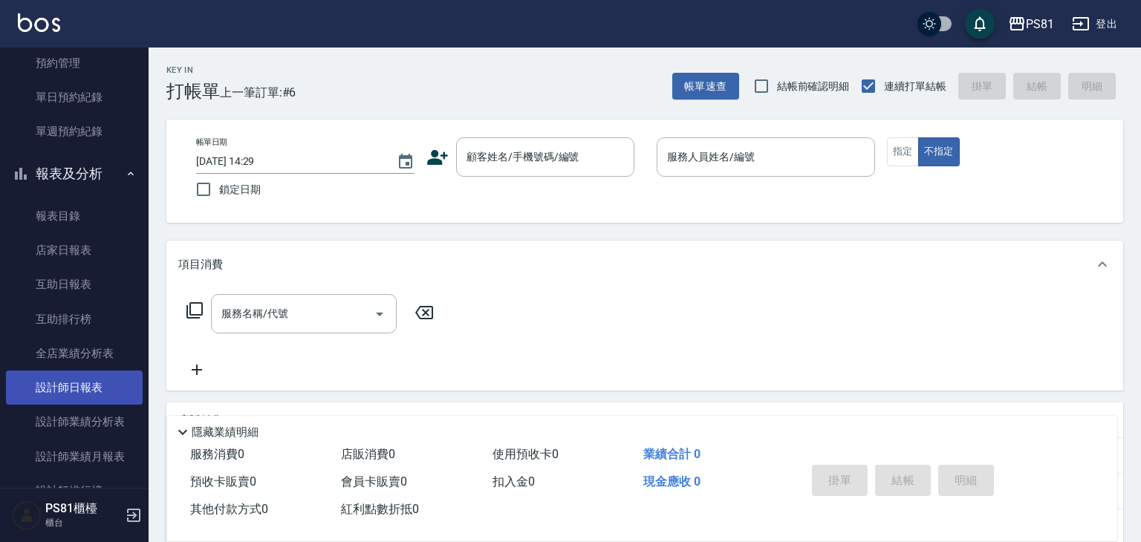
click at [93, 383] on link "設計師日報表" at bounding box center [74, 388] width 137 height 34
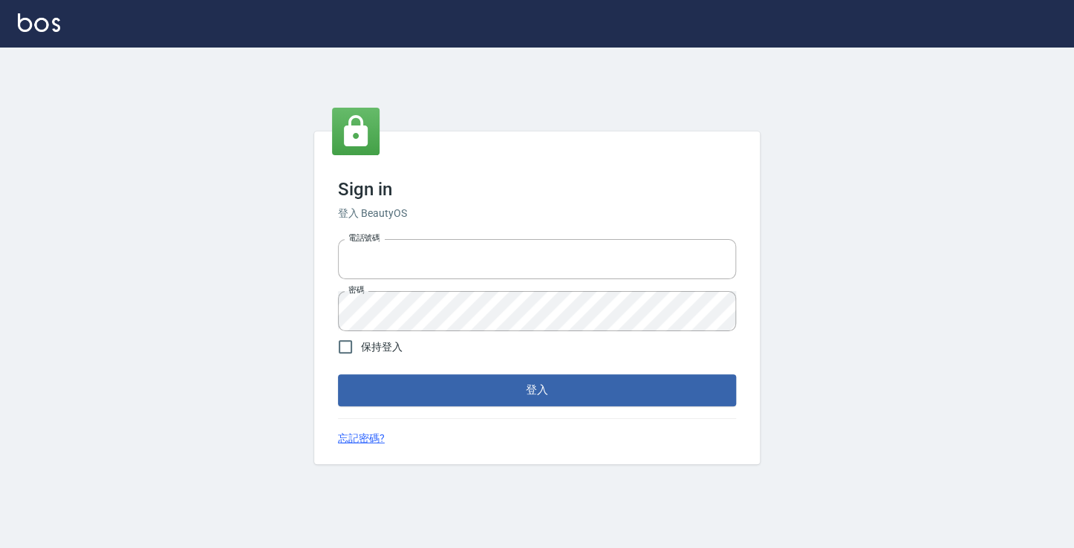
type input "6430581"
drag, startPoint x: 668, startPoint y: 409, endPoint x: 678, endPoint y: 426, distance: 20.6
click at [677, 426] on div "Sign in 登入 BeautyOS 電話號碼 [PHONE_NUMBER] 電話號碼 密碼 密碼 保持登入 登入 忘記密碼?" at bounding box center [537, 297] width 446 height 332
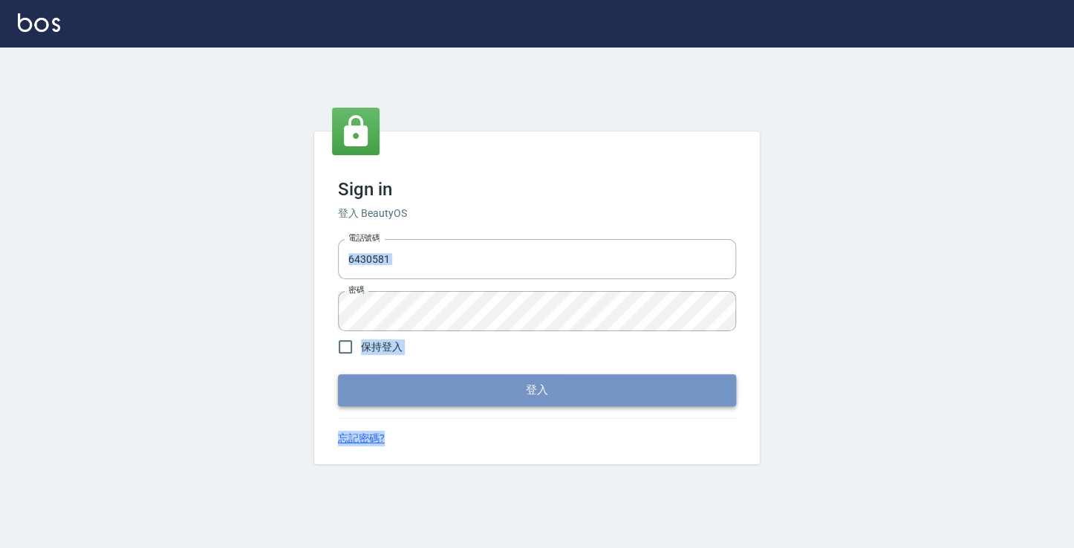
click at [666, 383] on button "登入" at bounding box center [537, 389] width 398 height 31
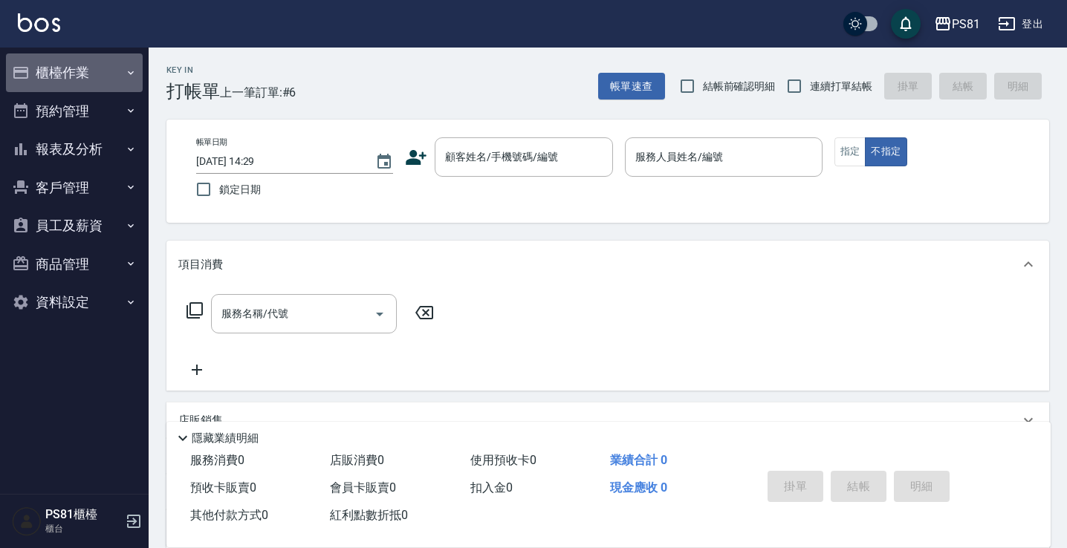
click at [56, 81] on button "櫃檯作業" at bounding box center [74, 72] width 137 height 39
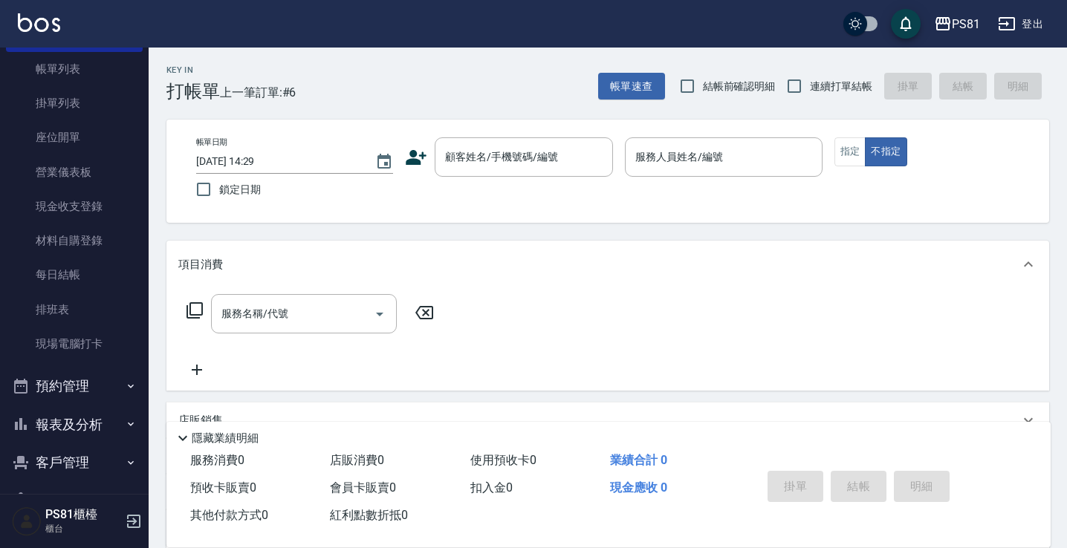
scroll to position [201, 0]
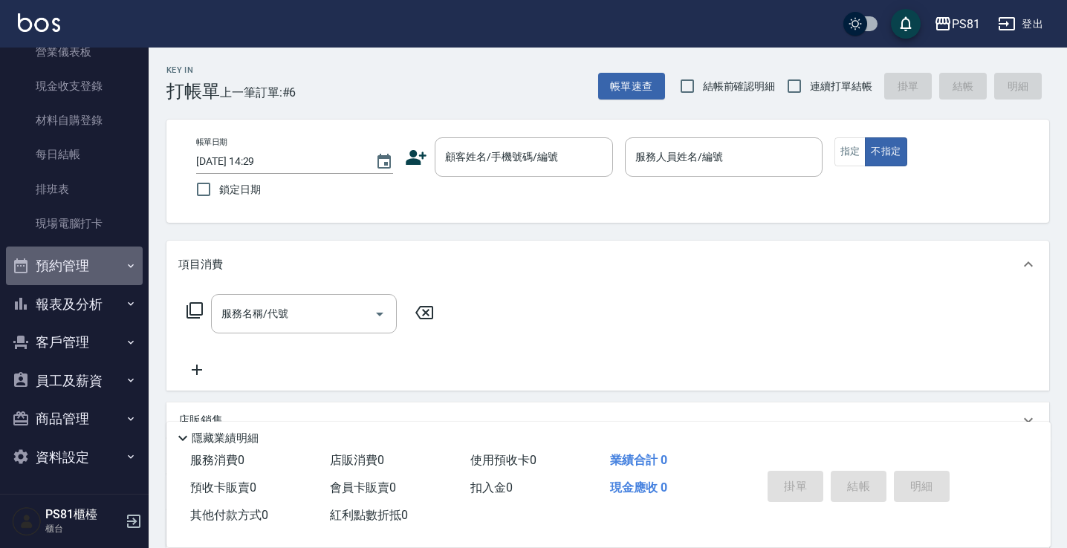
click at [87, 277] on button "預約管理" at bounding box center [74, 266] width 137 height 39
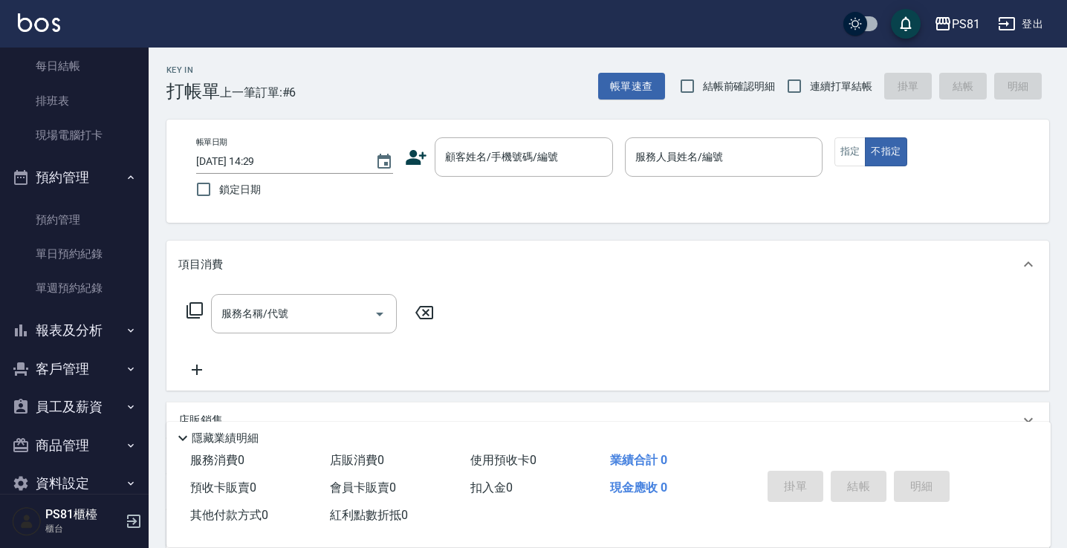
scroll to position [315, 0]
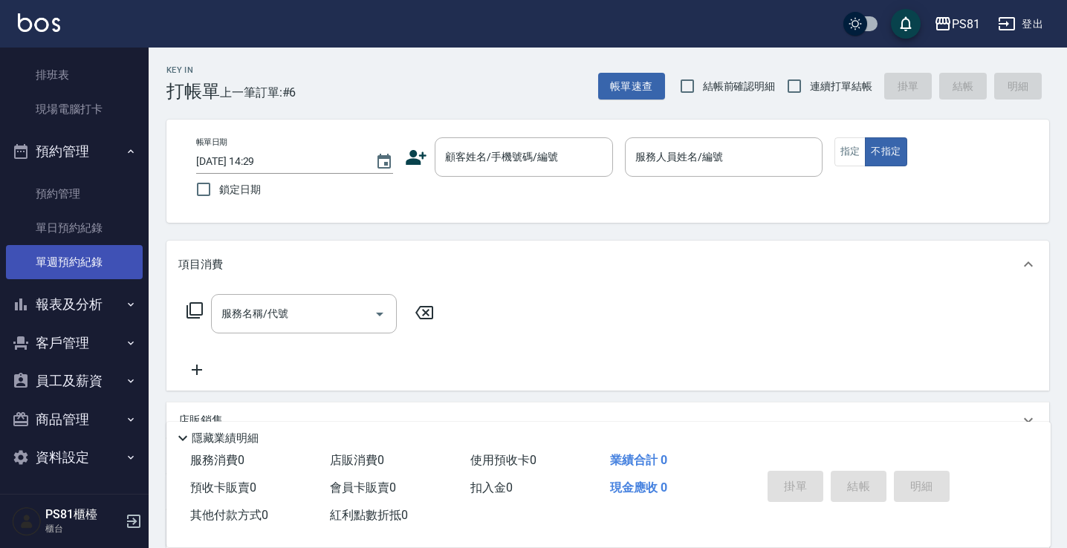
click at [95, 272] on link "單週預約紀錄" at bounding box center [74, 262] width 137 height 34
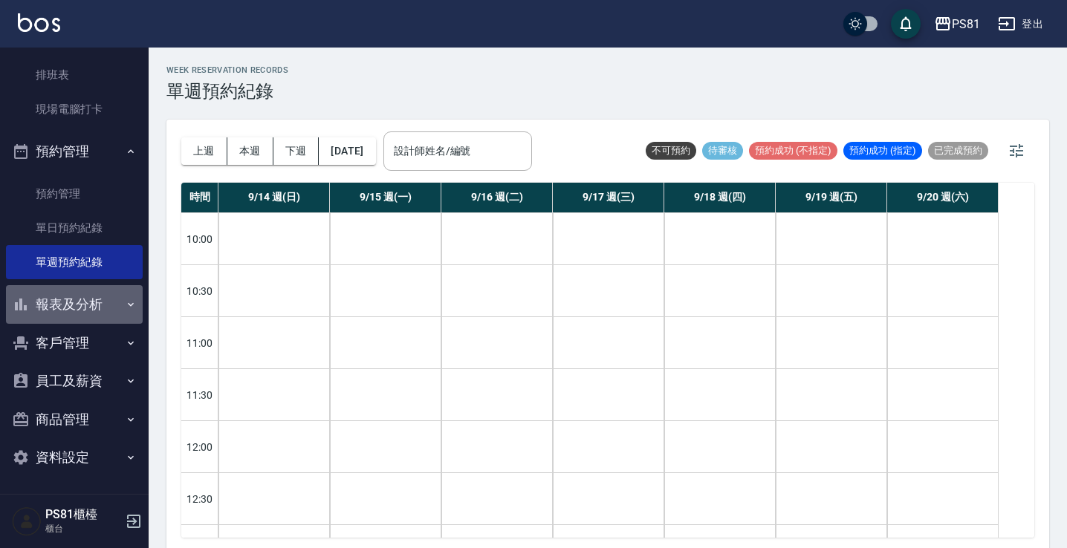
click at [110, 307] on button "報表及分析" at bounding box center [74, 304] width 137 height 39
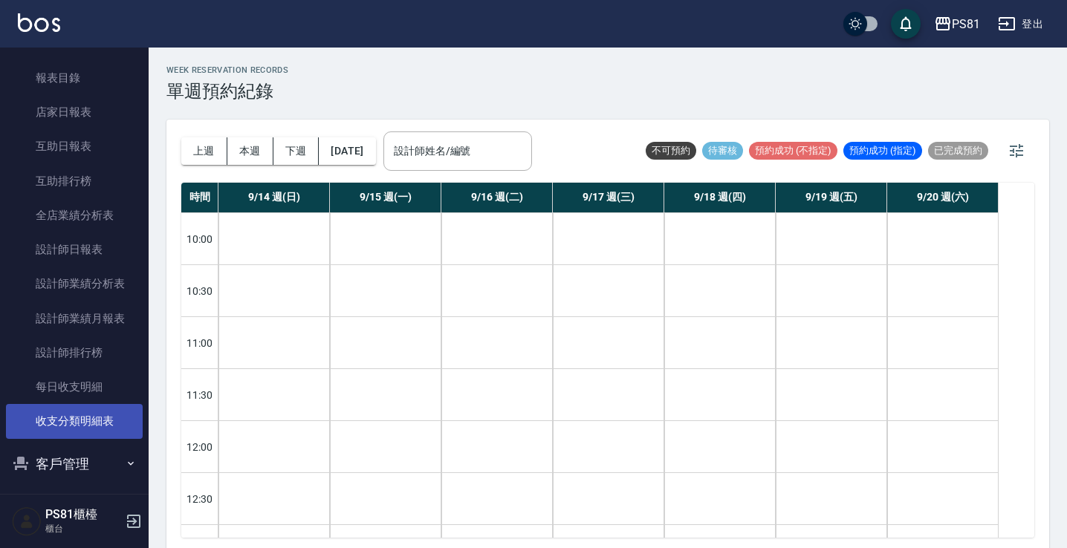
scroll to position [705, 0]
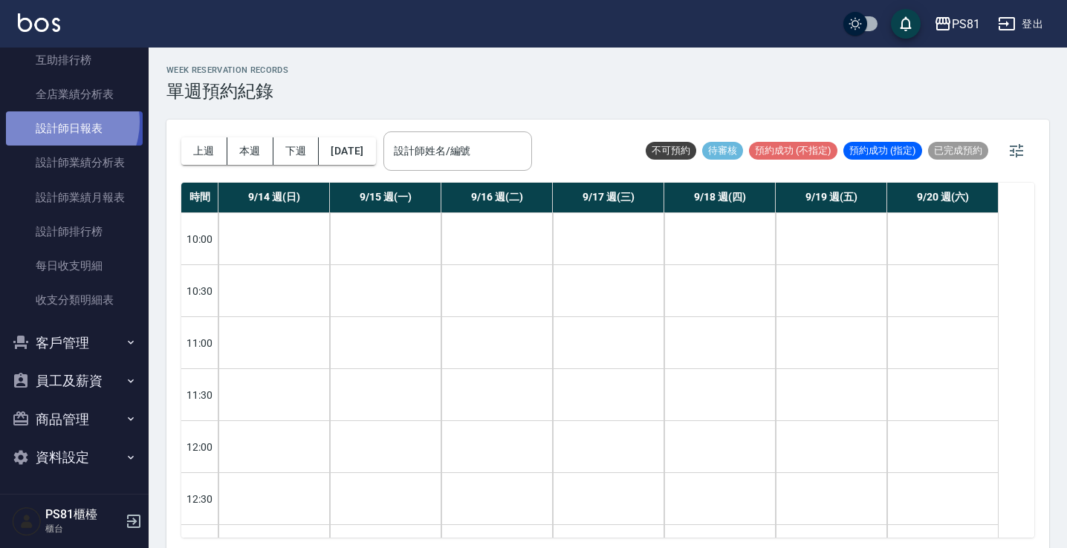
click at [58, 121] on link "設計師日報表" at bounding box center [74, 128] width 137 height 34
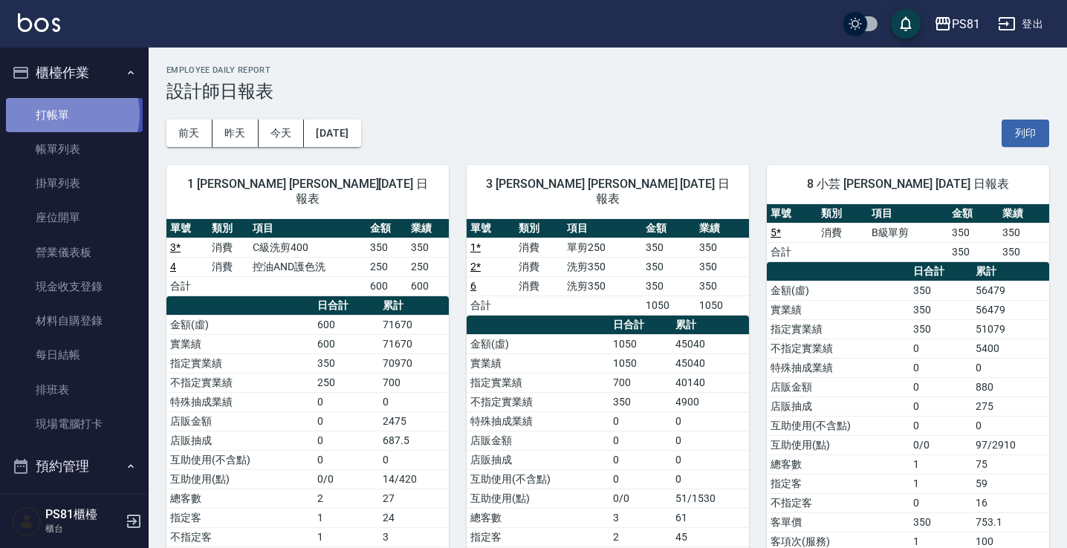
click at [71, 112] on link "打帳單" at bounding box center [74, 115] width 137 height 34
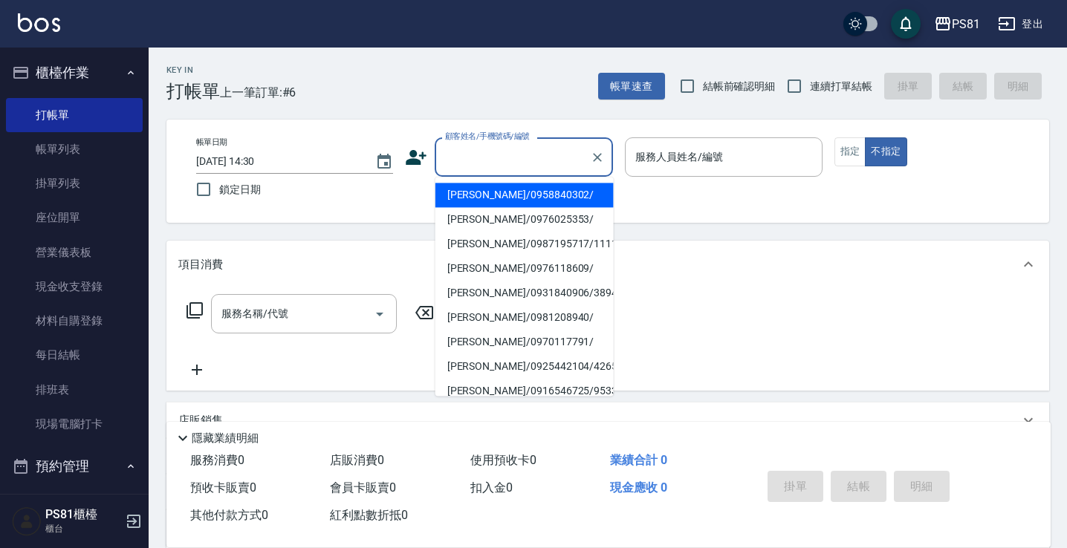
click at [460, 166] on input "顧客姓名/手機號碼/編號" at bounding box center [512, 157] width 143 height 26
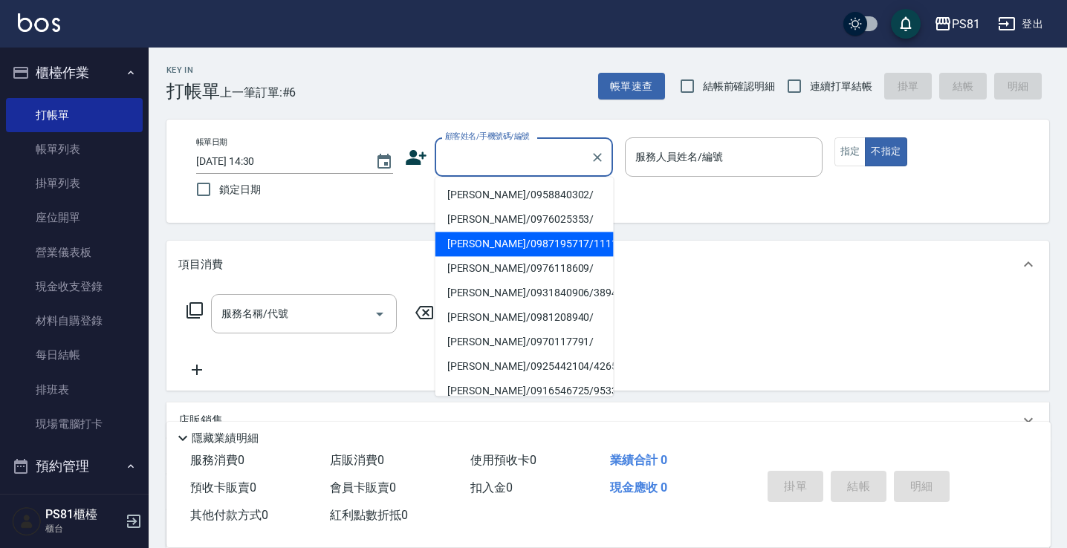
drag, startPoint x: 491, startPoint y: 242, endPoint x: 532, endPoint y: 236, distance: 41.3
click at [490, 241] on li "[PERSON_NAME]/0987195717/111111" at bounding box center [524, 244] width 178 height 25
type input "[PERSON_NAME]/0987195717/111111"
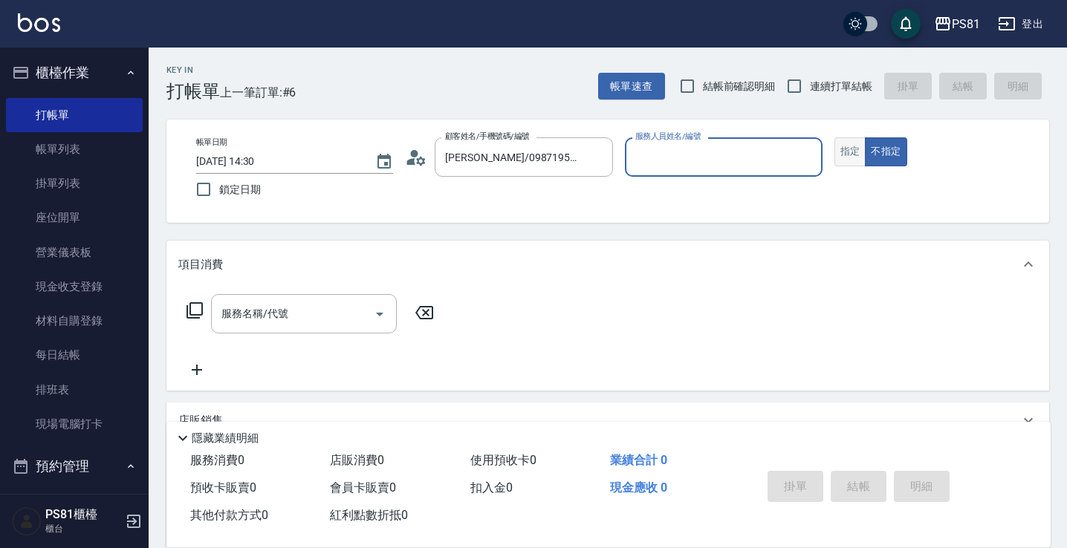
click at [850, 148] on button "指定" at bounding box center [850, 151] width 32 height 29
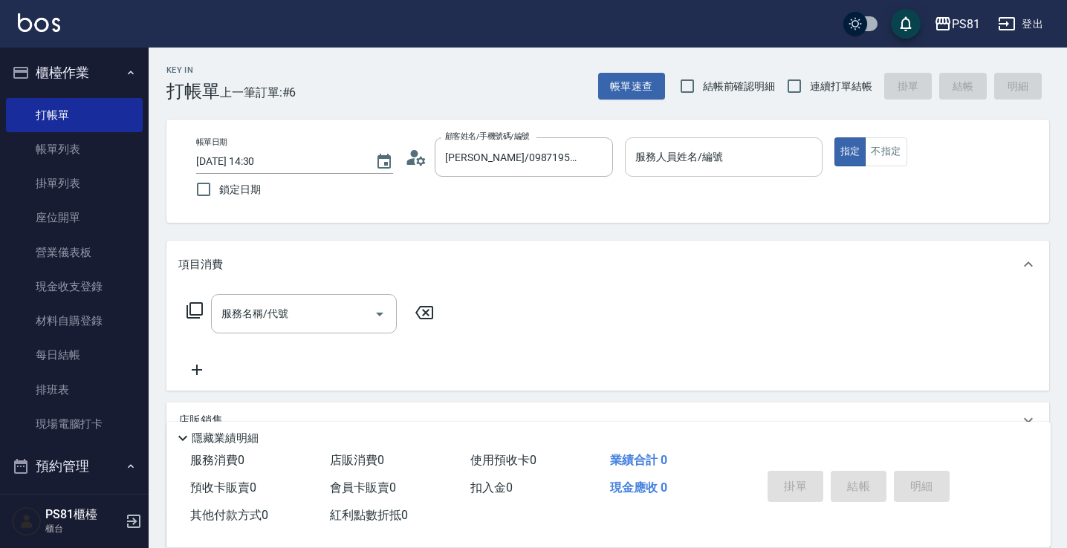
click at [727, 149] on input "服務人員姓名/編號" at bounding box center [722, 157] width 183 height 26
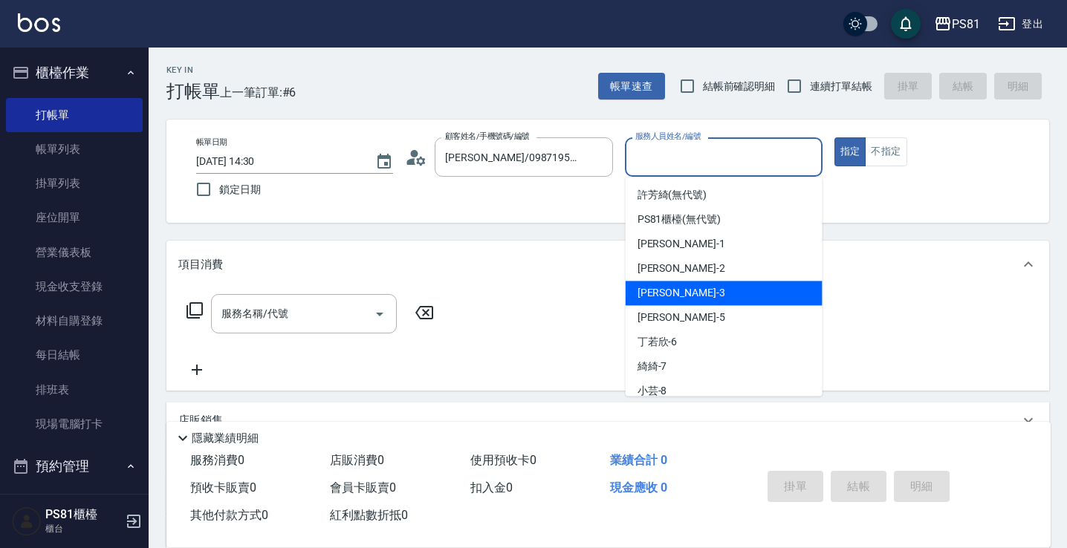
click at [656, 299] on span "[PERSON_NAME] -3" at bounding box center [681, 293] width 88 height 16
type input "[PERSON_NAME]-3"
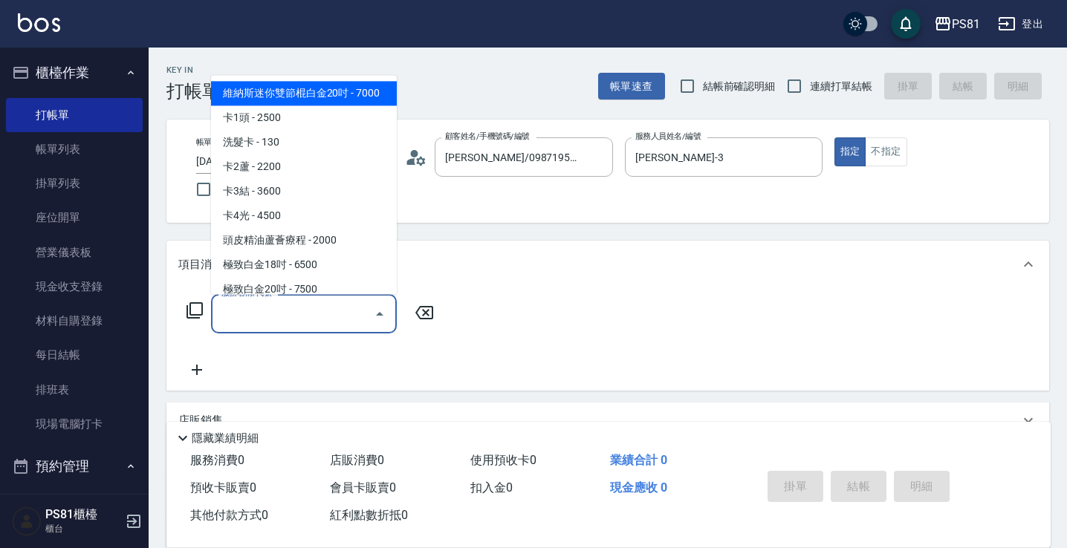
click at [316, 301] on input "服務名稱/代號" at bounding box center [293, 314] width 150 height 26
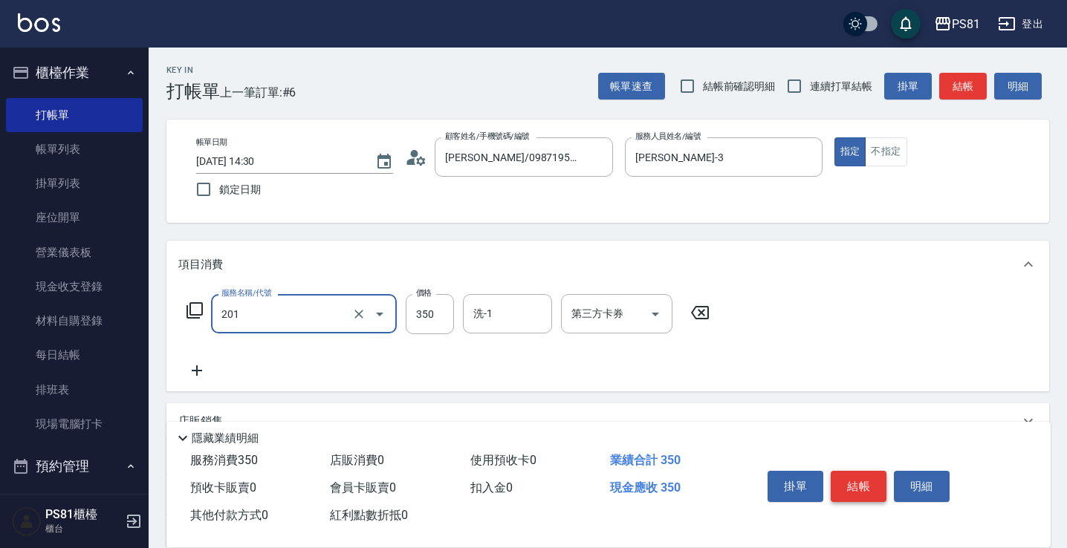
type input "洗剪350(201)"
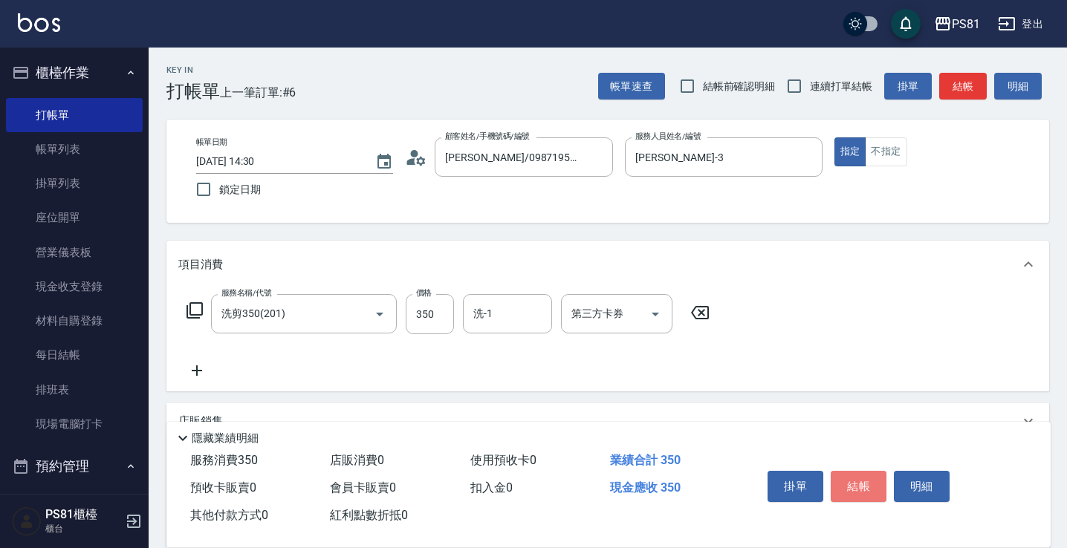
click at [879, 481] on button "結帳" at bounding box center [858, 486] width 56 height 31
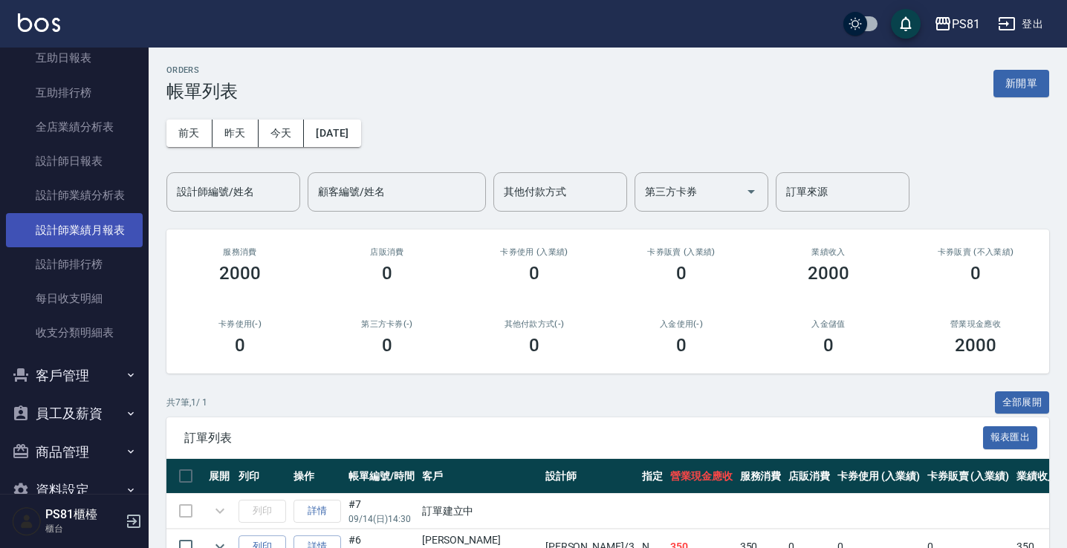
scroll to position [705, 0]
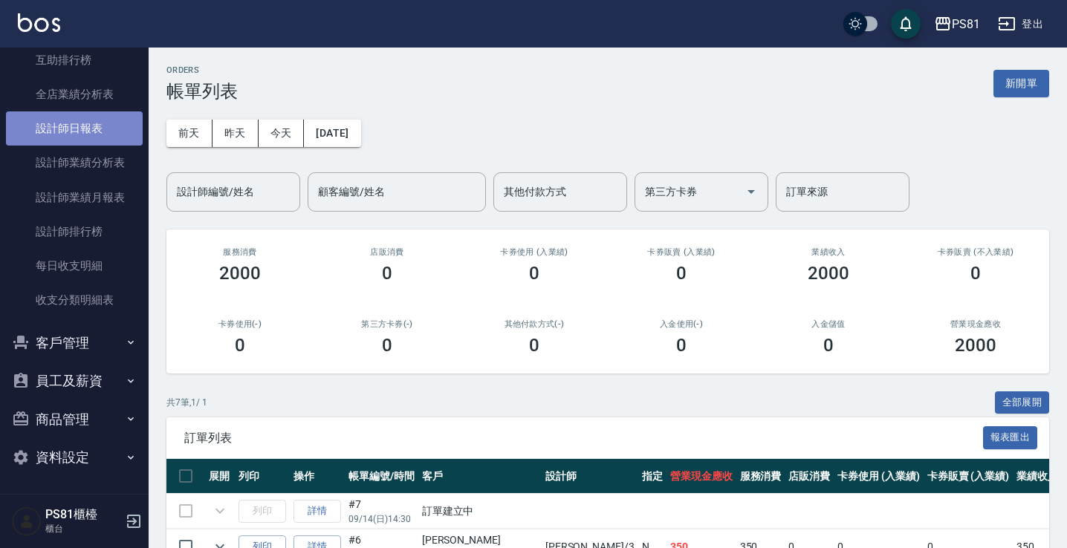
click at [93, 129] on link "設計師日報表" at bounding box center [74, 128] width 137 height 34
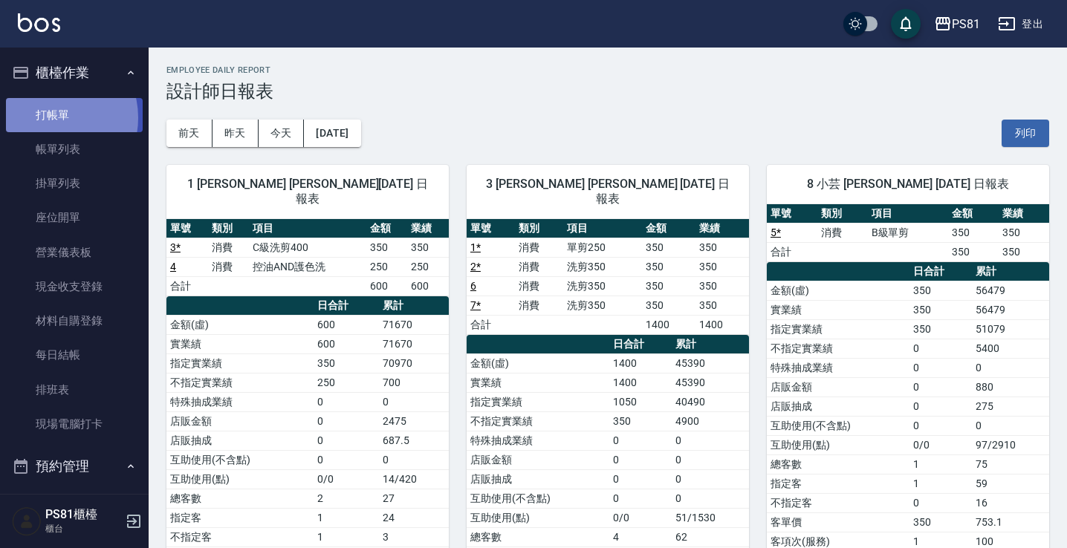
click at [51, 117] on link "打帳單" at bounding box center [74, 115] width 137 height 34
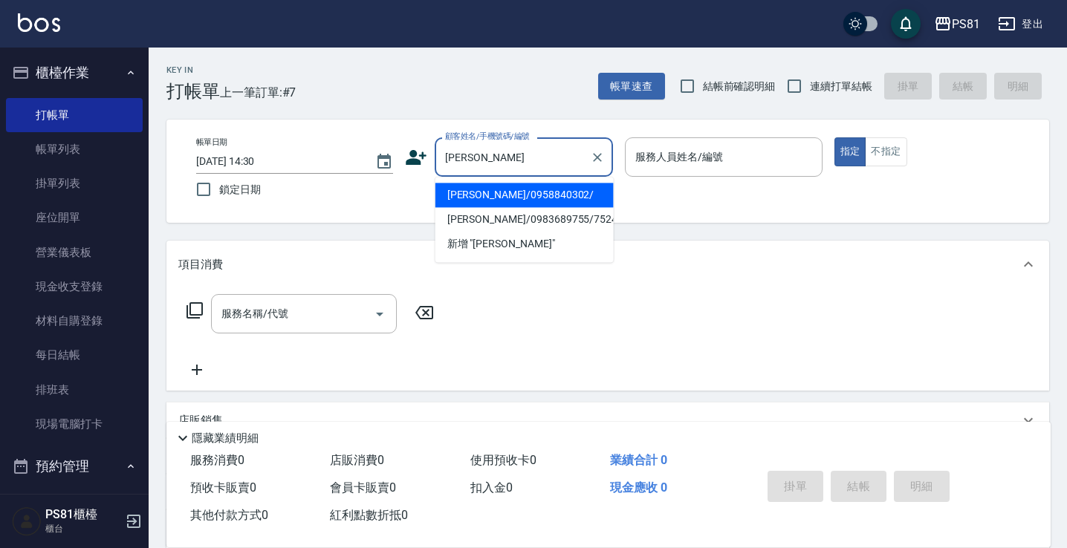
drag, startPoint x: 487, startPoint y: 200, endPoint x: 507, endPoint y: 190, distance: 22.3
click at [487, 199] on li "[PERSON_NAME]/0958840302/" at bounding box center [524, 195] width 178 height 25
type input "[PERSON_NAME]/0958840302/"
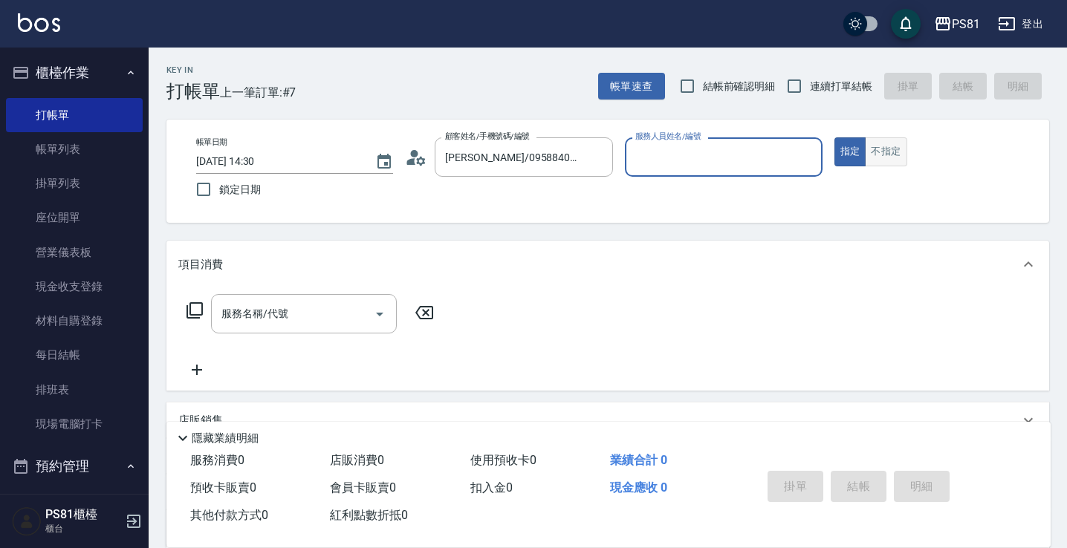
click at [887, 152] on button "不指定" at bounding box center [886, 151] width 42 height 29
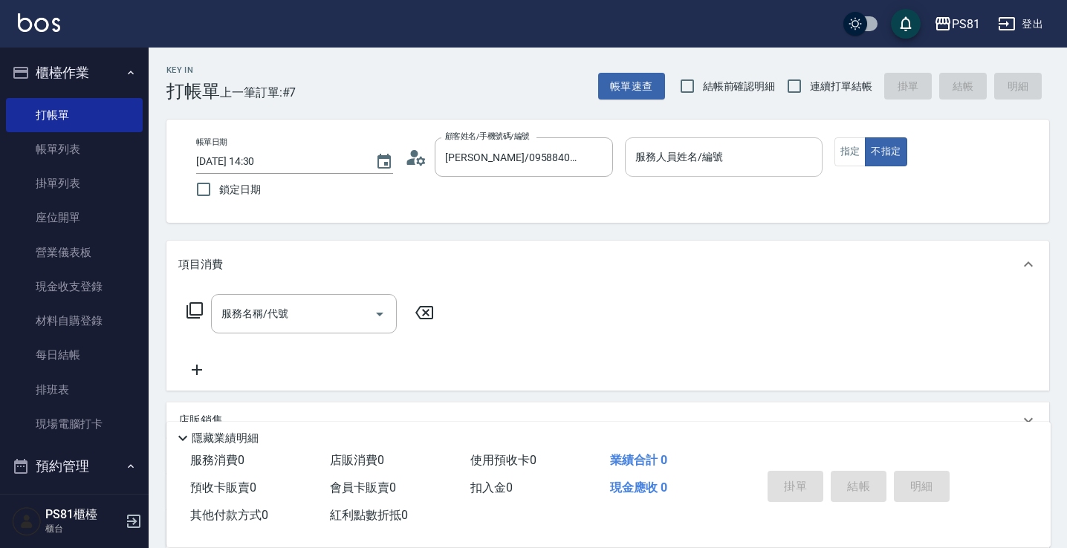
click at [770, 166] on input "服務人員姓名/編號" at bounding box center [722, 157] width 183 height 26
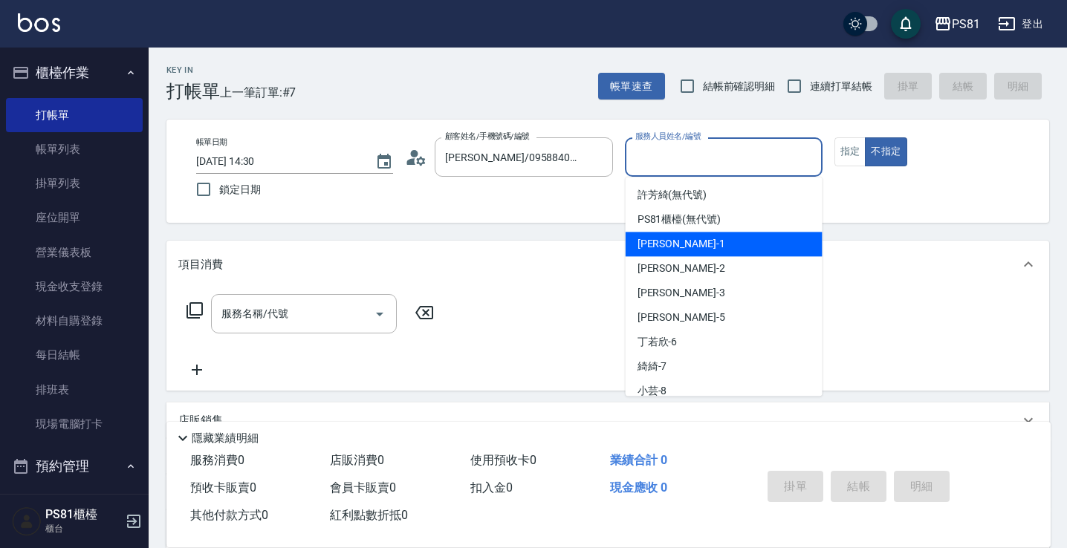
click at [724, 253] on div "Kevin -1" at bounding box center [723, 244] width 197 height 25
type input "Kevin-1"
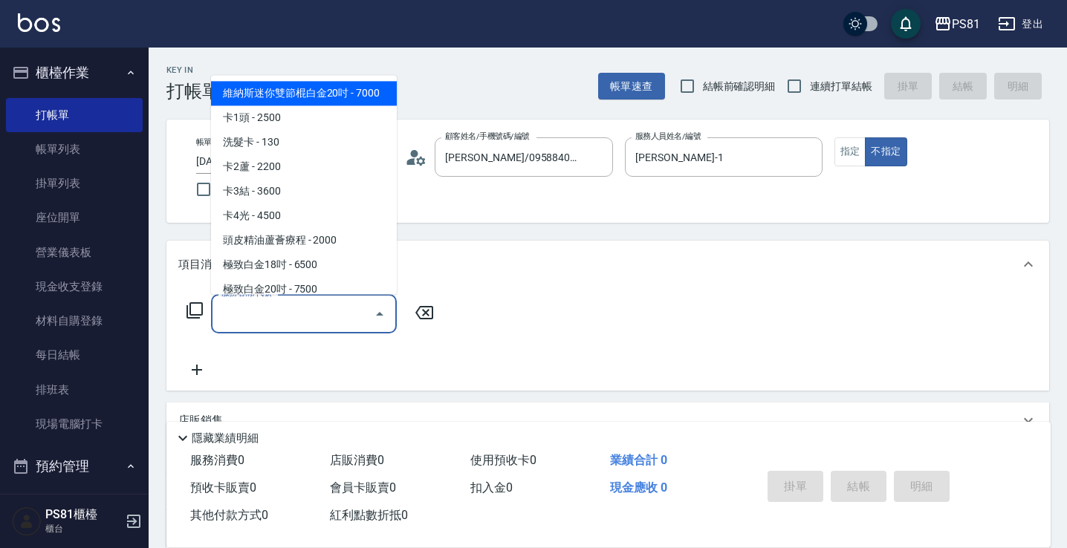
click at [250, 304] on div "服務名稱/代號 服務名稱/代號" at bounding box center [304, 313] width 186 height 39
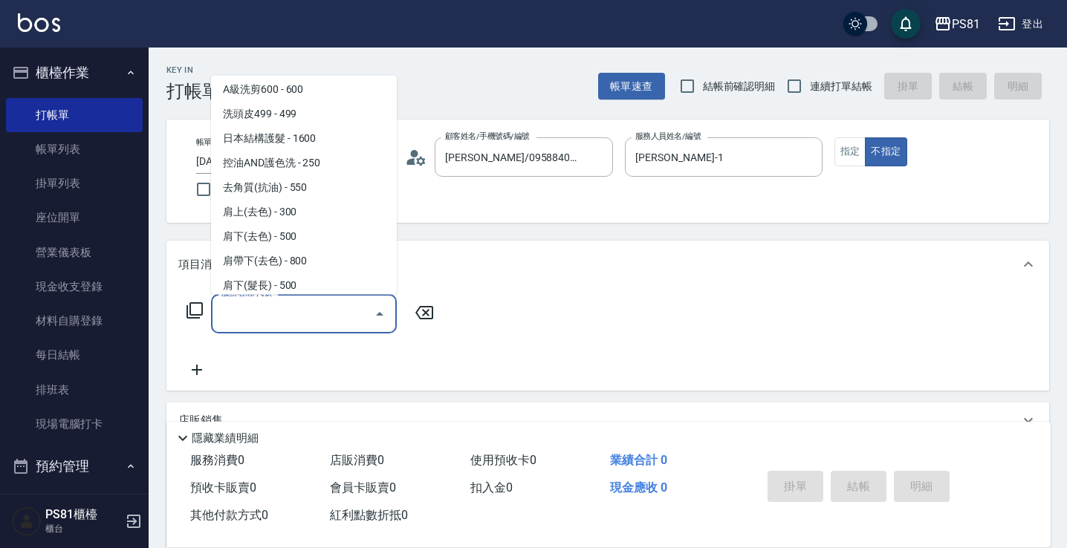
scroll to position [371, 0]
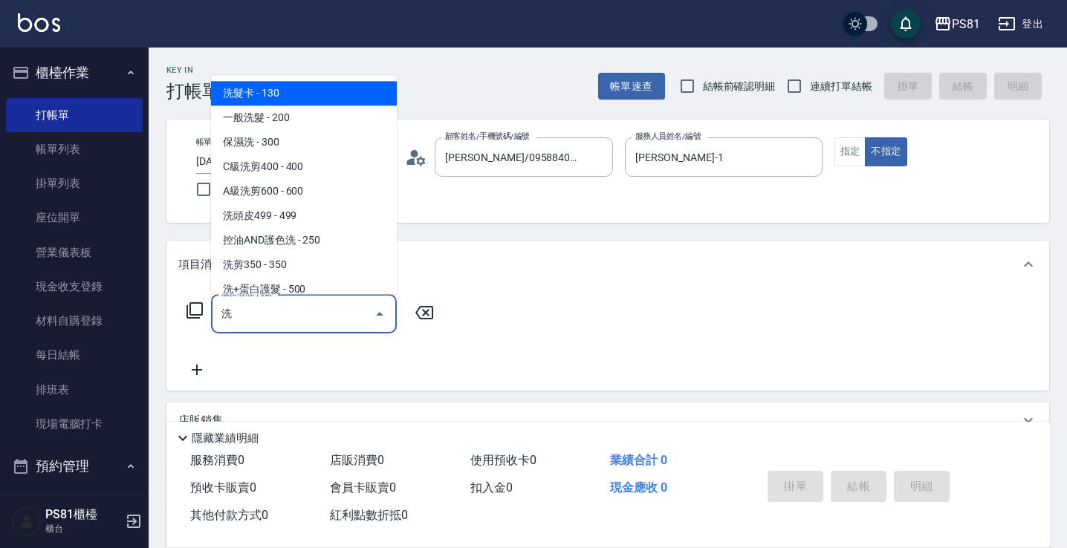
click at [309, 173] on span "C級洗剪400 - 400" at bounding box center [304, 167] width 186 height 25
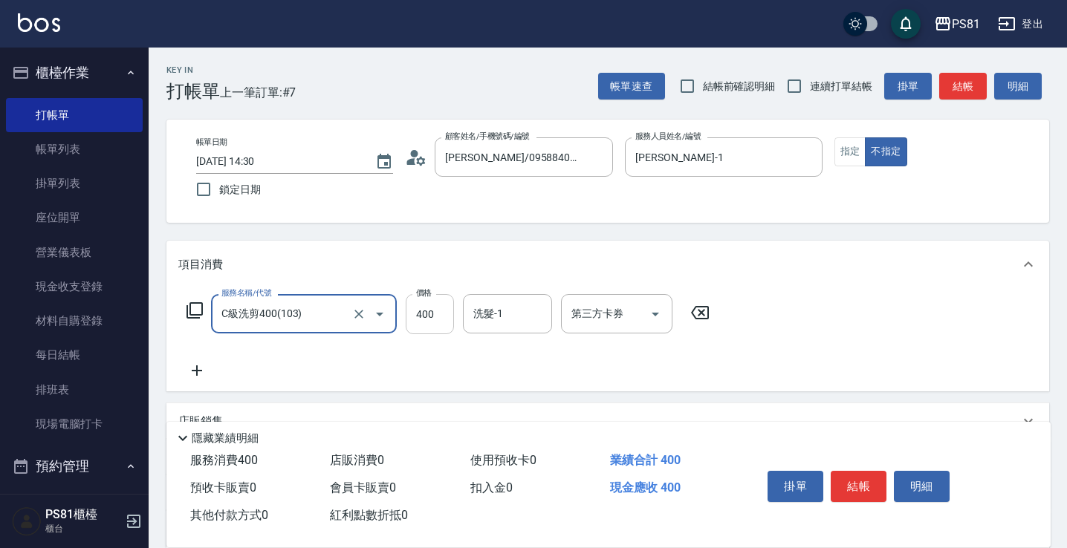
type input "C級洗剪400(103)"
drag, startPoint x: 416, startPoint y: 310, endPoint x: 431, endPoint y: 321, distance: 18.6
click at [417, 310] on input "400" at bounding box center [430, 314] width 48 height 40
type input "350"
click at [863, 491] on button "結帳" at bounding box center [858, 486] width 56 height 31
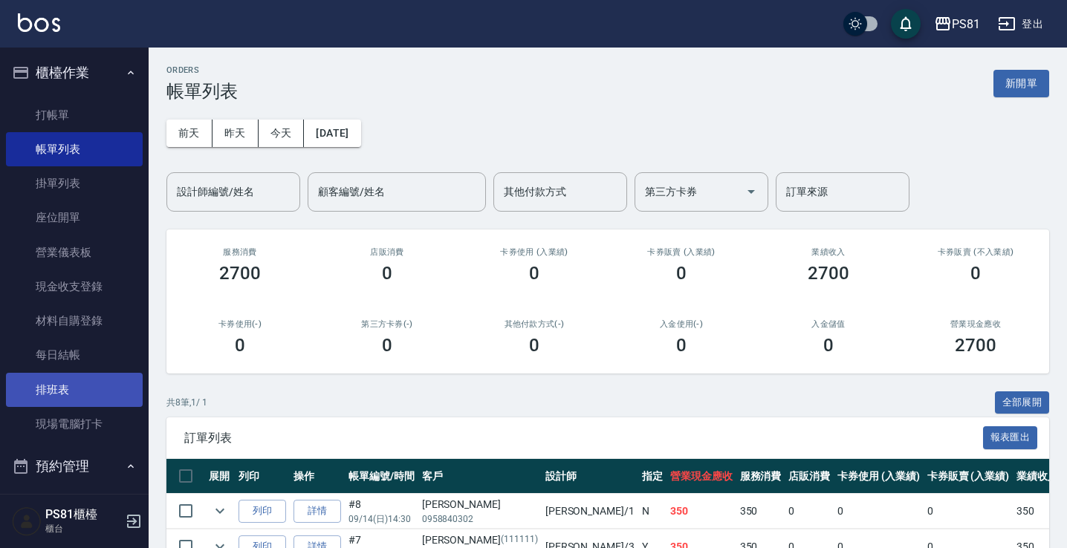
click at [73, 378] on link "排班表" at bounding box center [74, 390] width 137 height 34
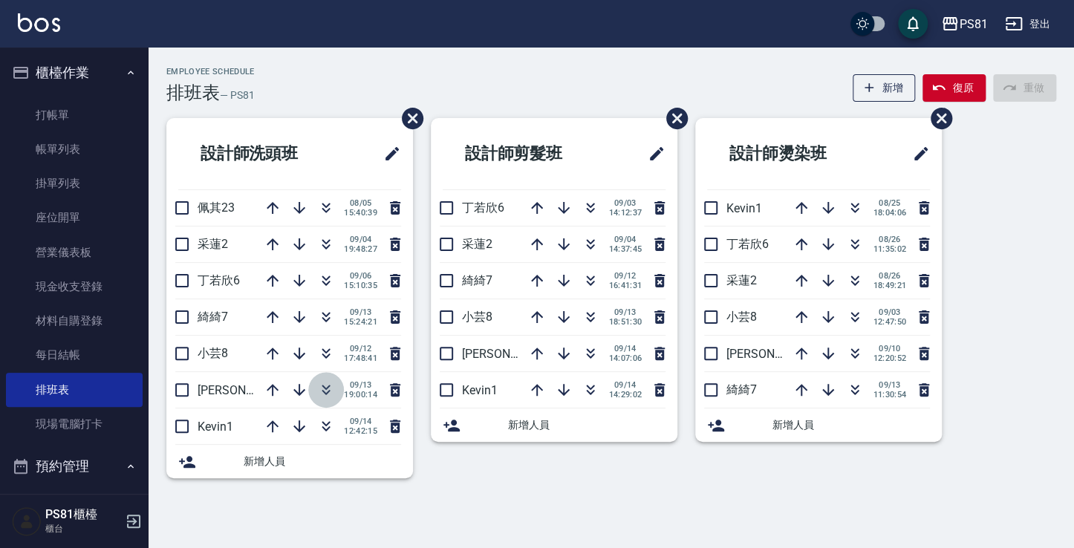
click at [324, 393] on icon "button" at bounding box center [326, 390] width 18 height 18
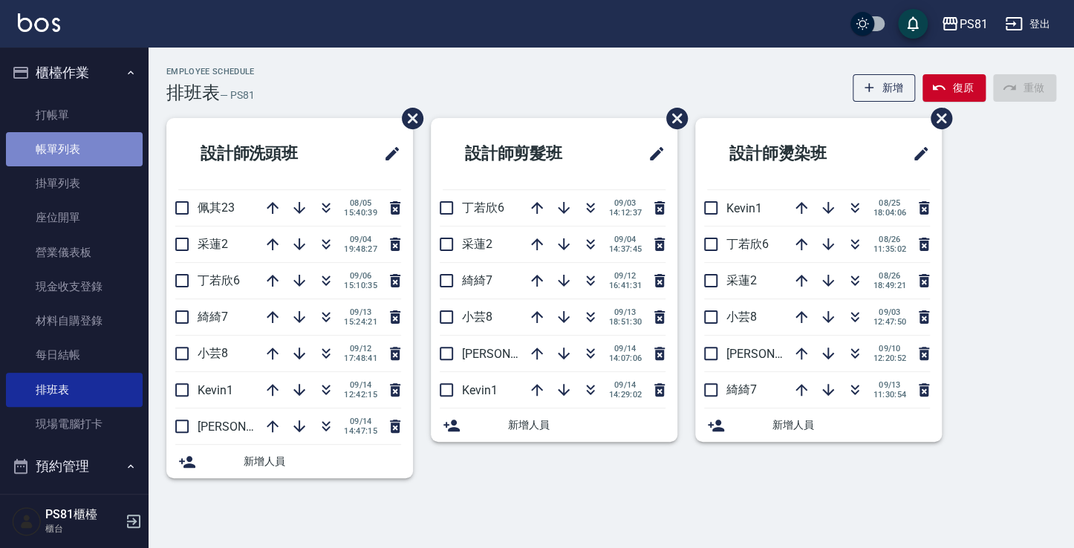
click at [77, 149] on link "帳單列表" at bounding box center [74, 149] width 137 height 34
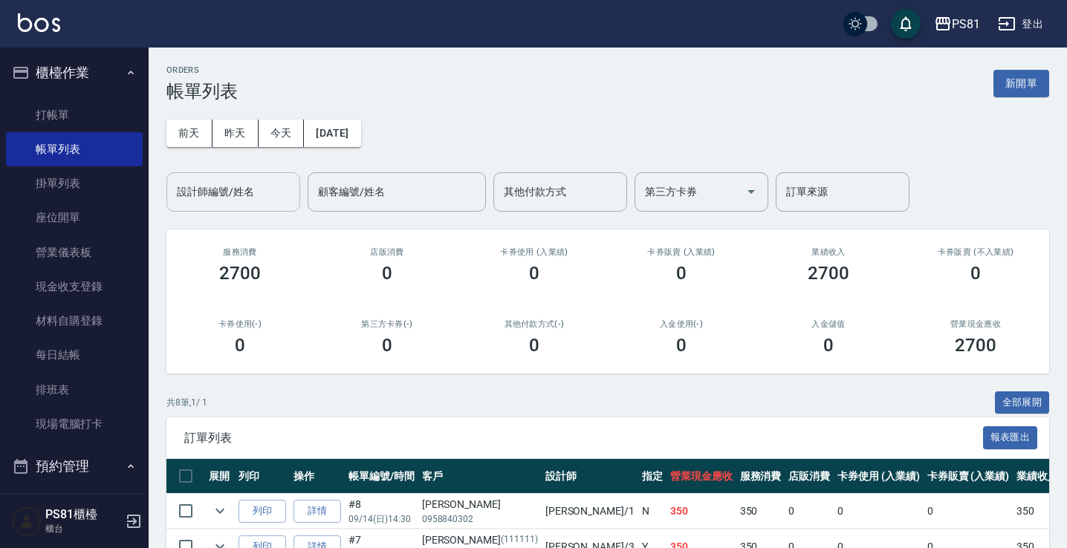
drag, startPoint x: 261, startPoint y: 192, endPoint x: 265, endPoint y: 203, distance: 11.7
click at [262, 189] on input "設計師編號/姓名" at bounding box center [233, 192] width 120 height 26
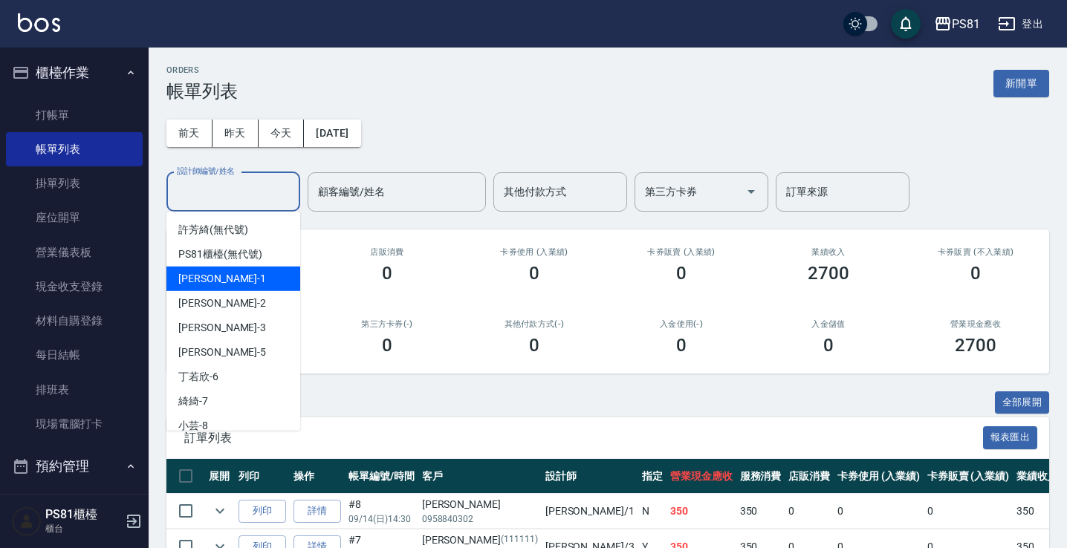
click at [229, 277] on div "Kevin -1" at bounding box center [233, 279] width 134 height 25
type input "Kevin-1"
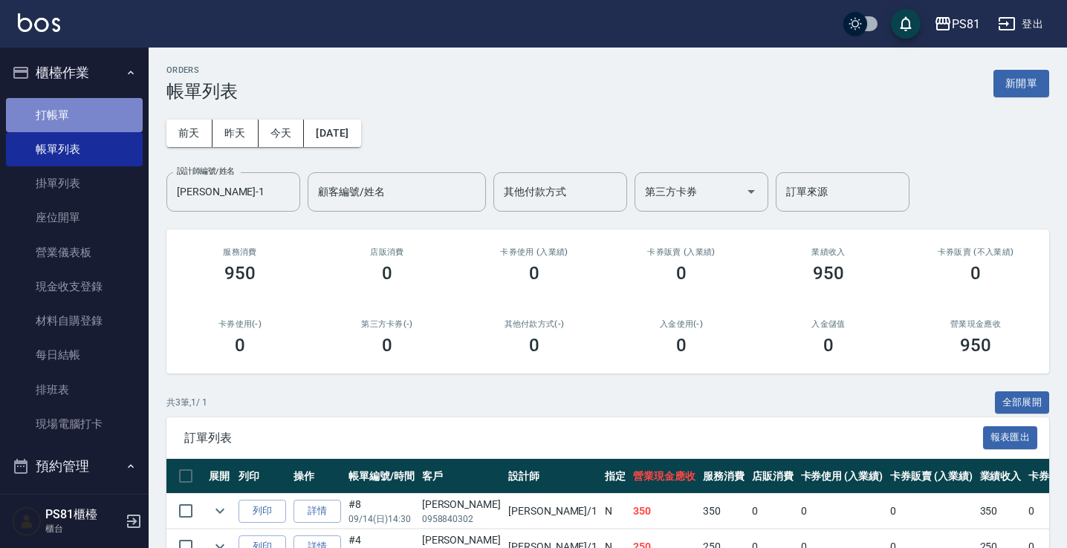
click at [101, 123] on link "打帳單" at bounding box center [74, 115] width 137 height 34
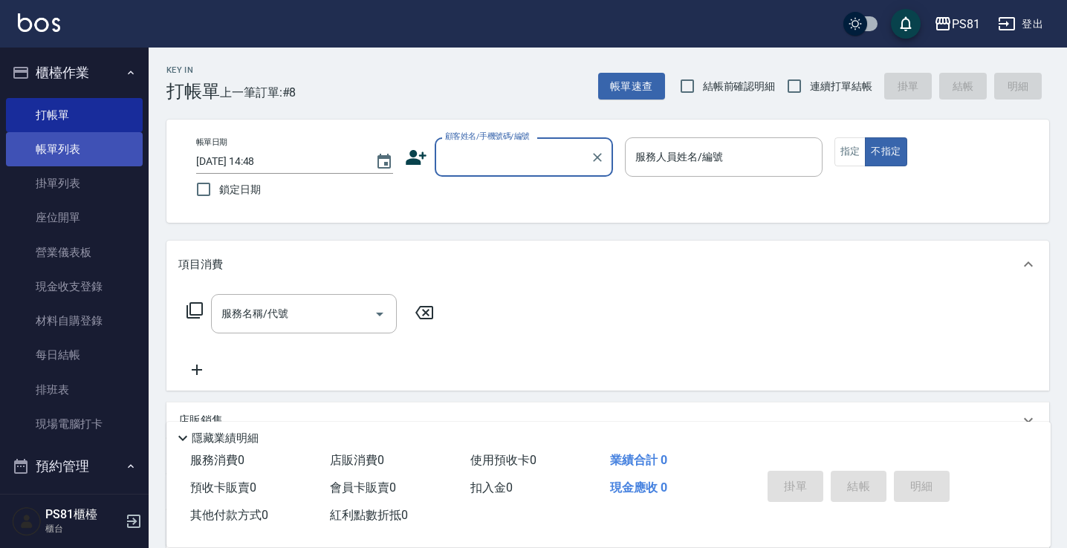
click at [59, 148] on link "帳單列表" at bounding box center [74, 149] width 137 height 34
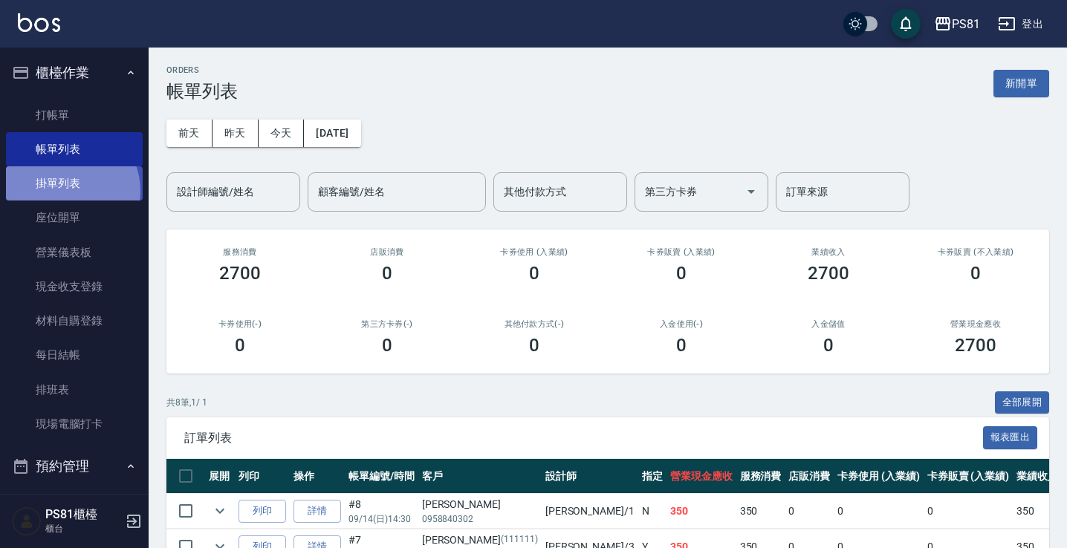
click at [65, 191] on link "掛單列表" at bounding box center [74, 183] width 137 height 34
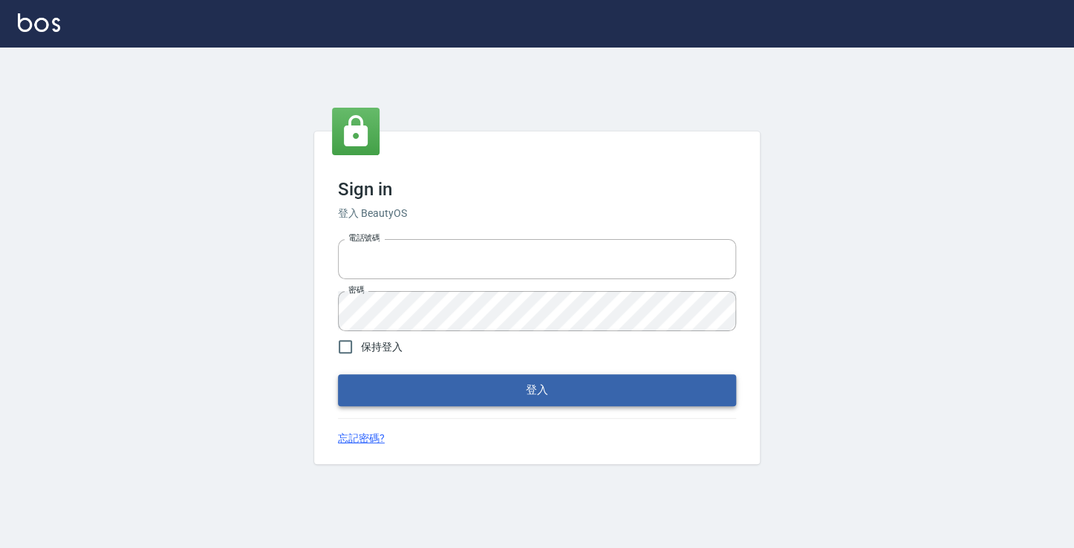
type input "6430581"
click at [484, 382] on button "登入" at bounding box center [537, 389] width 398 height 31
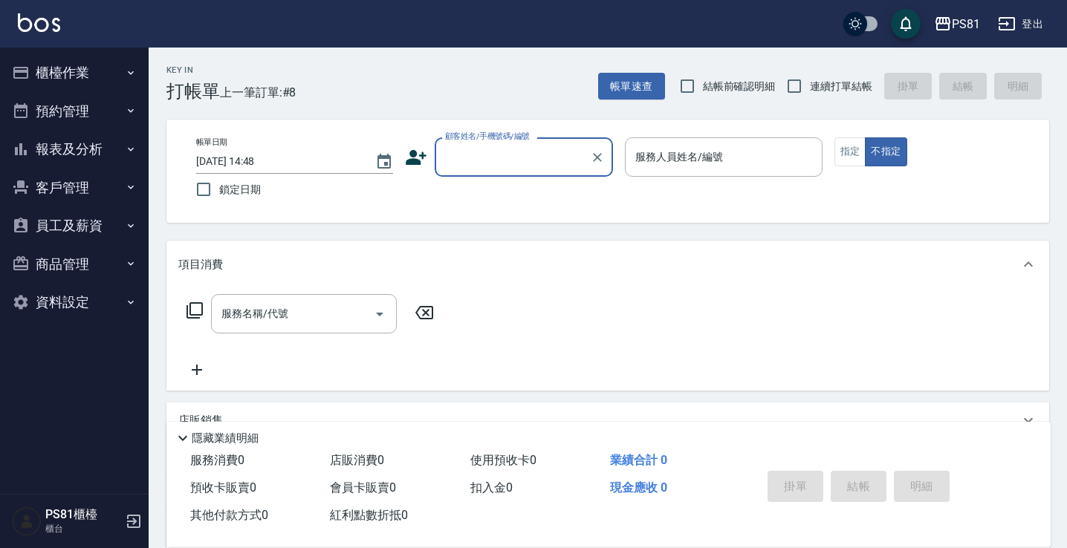
click at [116, 67] on button "櫃檯作業" at bounding box center [74, 72] width 137 height 39
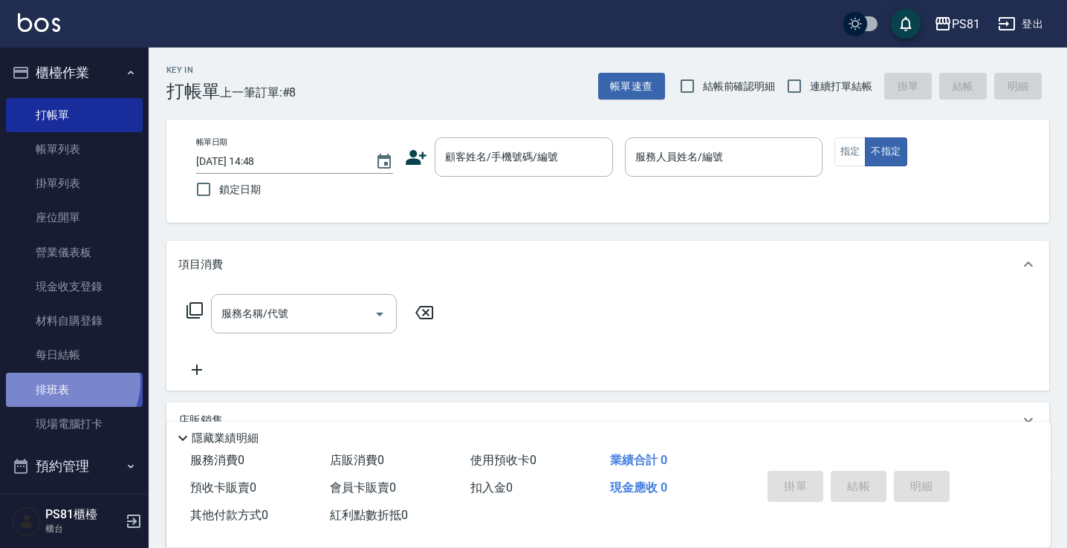
click at [68, 383] on link "排班表" at bounding box center [74, 390] width 137 height 34
